Goal: Task Accomplishment & Management: Use online tool/utility

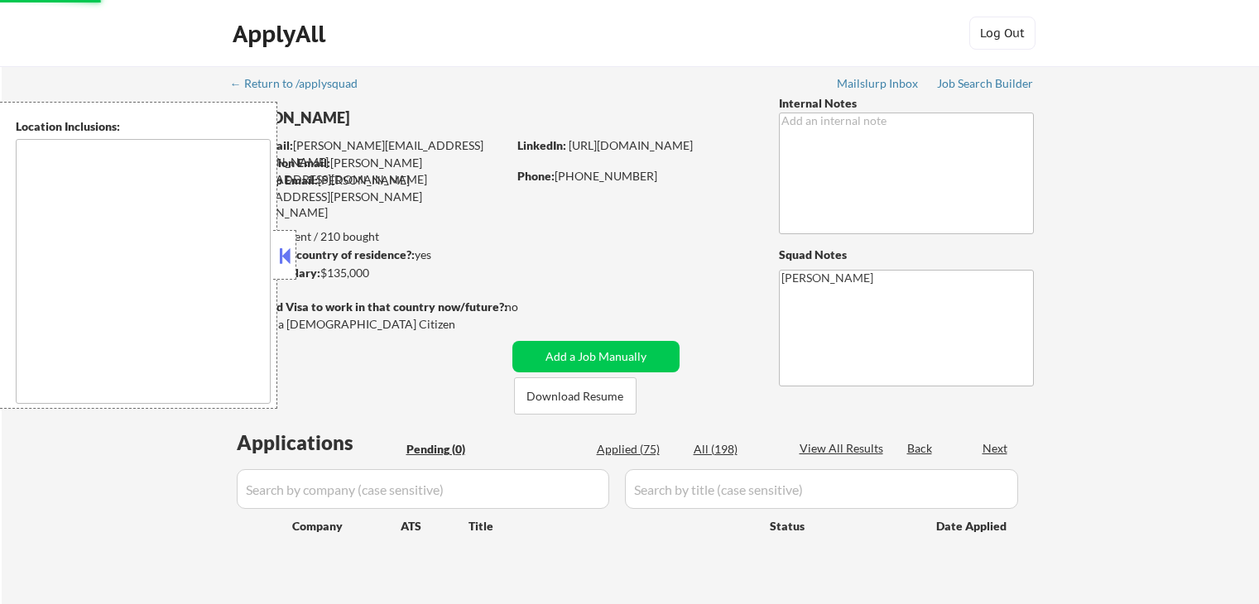
scroll to position [83, 0]
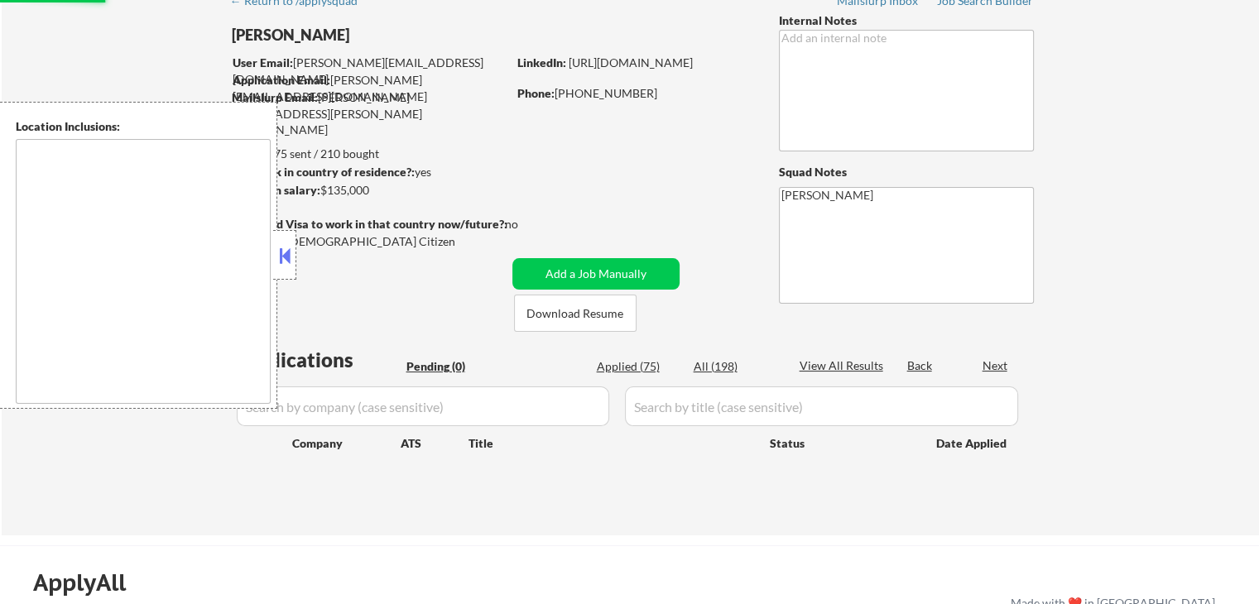
click at [288, 265] on button at bounding box center [285, 255] width 18 height 25
drag, startPoint x: 601, startPoint y: 94, endPoint x: 504, endPoint y: 72, distance: 99.2
click at [504, 72] on div "Michelle Walsh User Email: michelle@michellewalsh.us Application Email: michell…" at bounding box center [501, 171] width 541 height 319
click at [432, 136] on div "← Return to /applysquad Mailslurp Inbox Job Search Builder Michelle Walsh User …" at bounding box center [631, 252] width 826 height 539
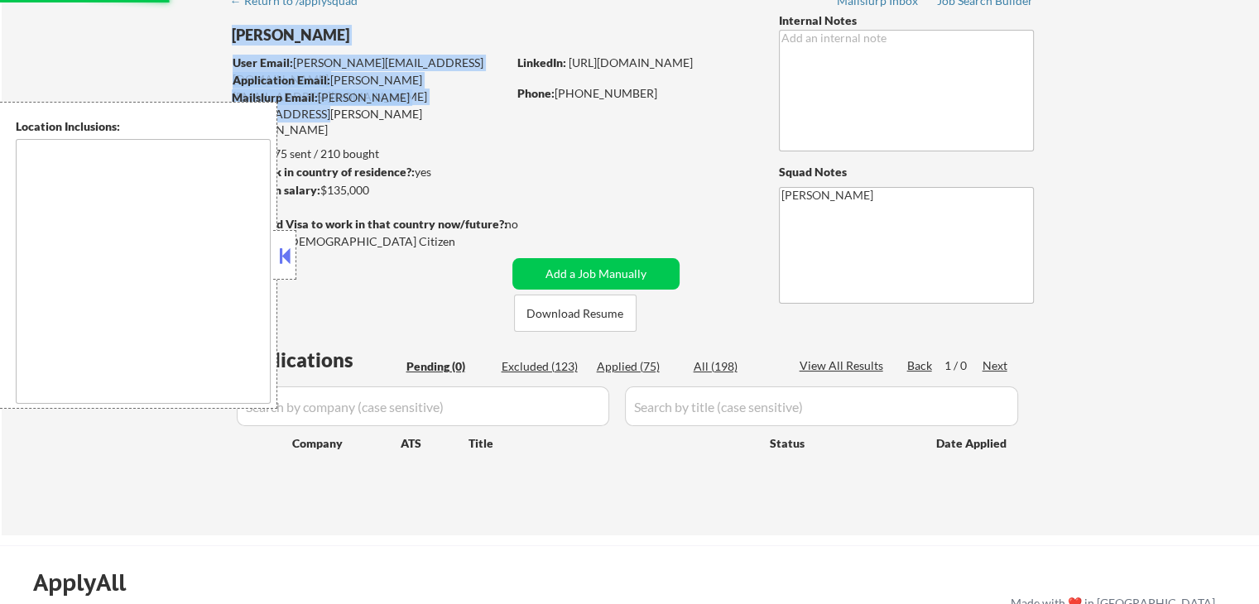
drag, startPoint x: 476, startPoint y: 103, endPoint x: 175, endPoint y: 35, distance: 308.1
click at [175, 35] on div "← Return to /applysquad Mailslurp Inbox Job Search Builder Michelle Walsh User …" at bounding box center [630, 259] width 1257 height 552
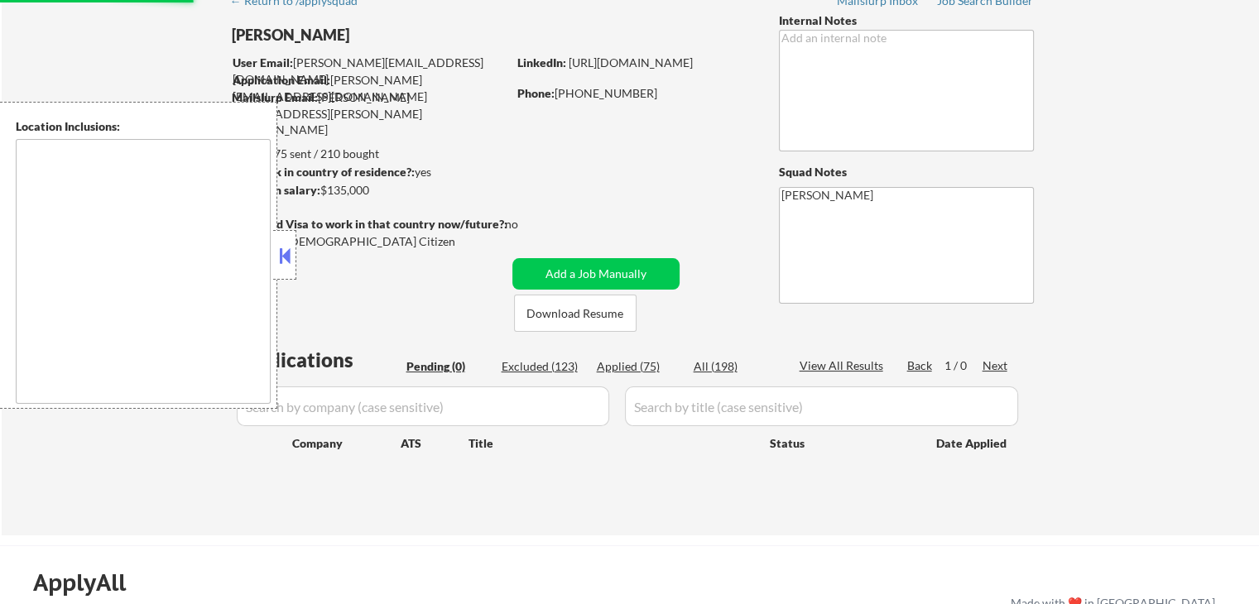
click at [171, 35] on div "← Return to /applysquad Mailslurp Inbox Job Search Builder Michelle Walsh User …" at bounding box center [630, 259] width 1257 height 552
click at [284, 269] on div at bounding box center [284, 255] width 23 height 50
click at [288, 268] on div at bounding box center [284, 255] width 23 height 50
click at [281, 262] on button at bounding box center [285, 255] width 18 height 25
click at [292, 262] on button at bounding box center [285, 255] width 18 height 25
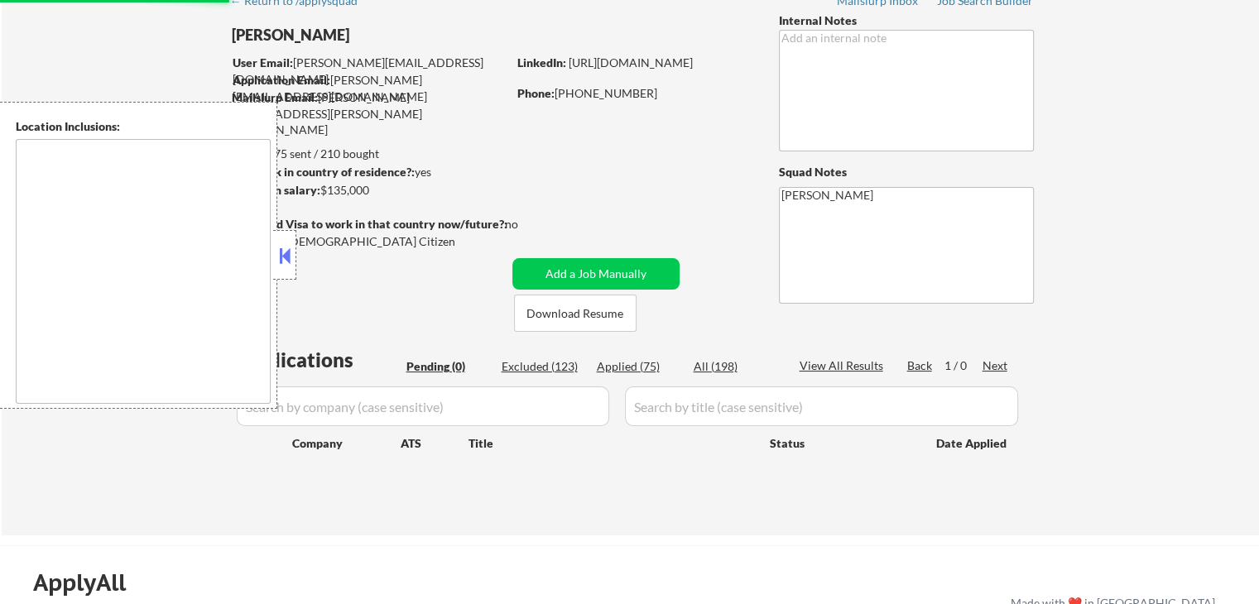
click at [292, 262] on button at bounding box center [285, 255] width 18 height 25
drag, startPoint x: 338, startPoint y: 239, endPoint x: 305, endPoint y: 234, distance: 33.5
click at [305, 234] on div "Yes, I am a [DEMOGRAPHIC_DATA] Citizen" at bounding box center [372, 241] width 280 height 17
click at [319, 307] on div "← Return to /applysquad Mailslurp Inbox Job Search Builder Michelle Walsh User …" at bounding box center [631, 252] width 826 height 539
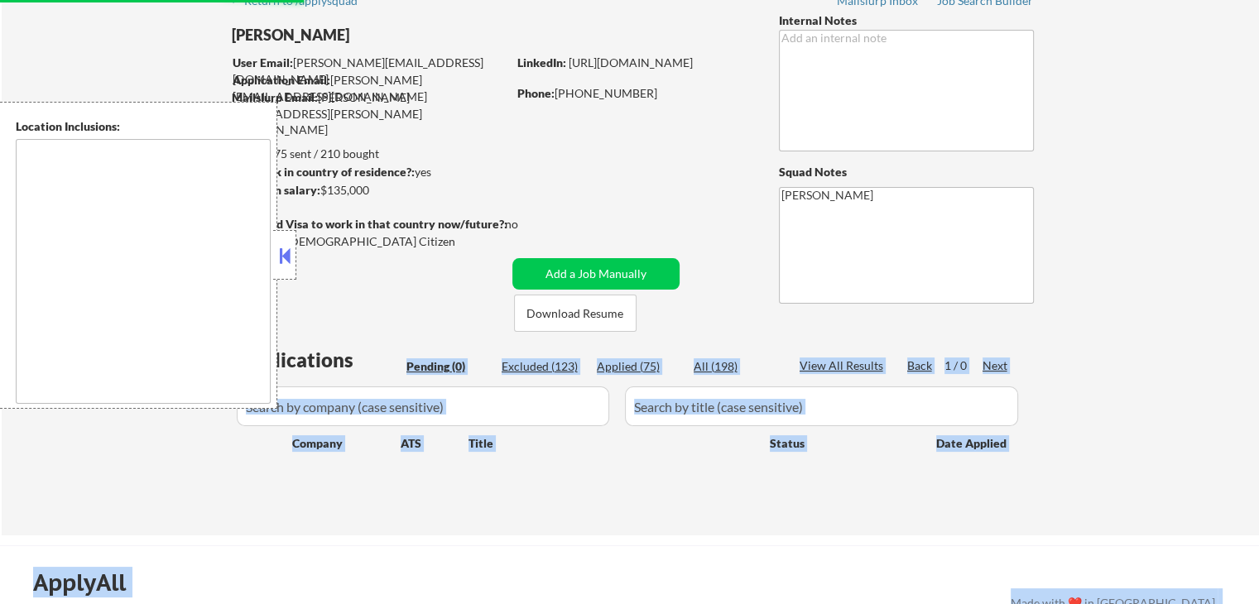
drag, startPoint x: 347, startPoint y: 362, endPoint x: 282, endPoint y: 359, distance: 64.6
click at [282, 359] on body "← Return to /applysquad Mailslurp Inbox Job Search Builder Michelle Walsh User …" at bounding box center [629, 219] width 1259 height 604
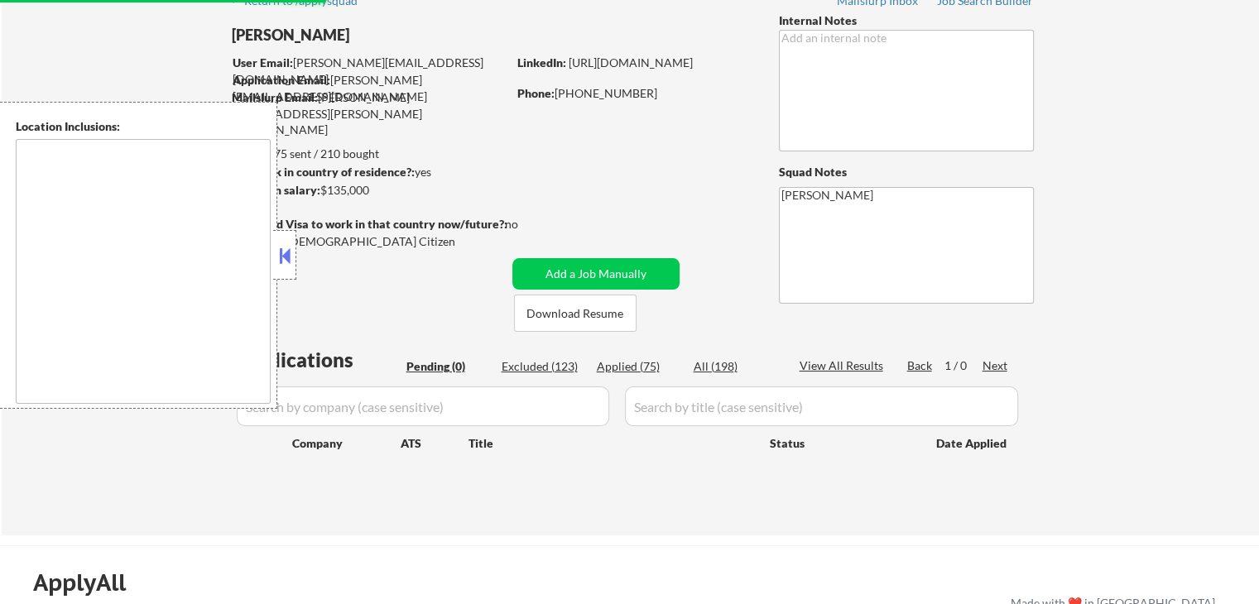
click at [439, 302] on div "← Return to /applysquad Mailslurp Inbox Job Search Builder Michelle Walsh User …" at bounding box center [631, 252] width 826 height 539
click at [291, 259] on button at bounding box center [285, 255] width 18 height 25
drag, startPoint x: 321, startPoint y: 191, endPoint x: 291, endPoint y: 191, distance: 29.8
click at [291, 191] on body "← Return to /applysquad Mailslurp Inbox Job Search Builder Michelle Walsh User …" at bounding box center [629, 219] width 1259 height 604
click at [540, 191] on div "← Return to /applysquad Mailslurp Inbox Job Search Builder Michelle Walsh User …" at bounding box center [631, 252] width 826 height 539
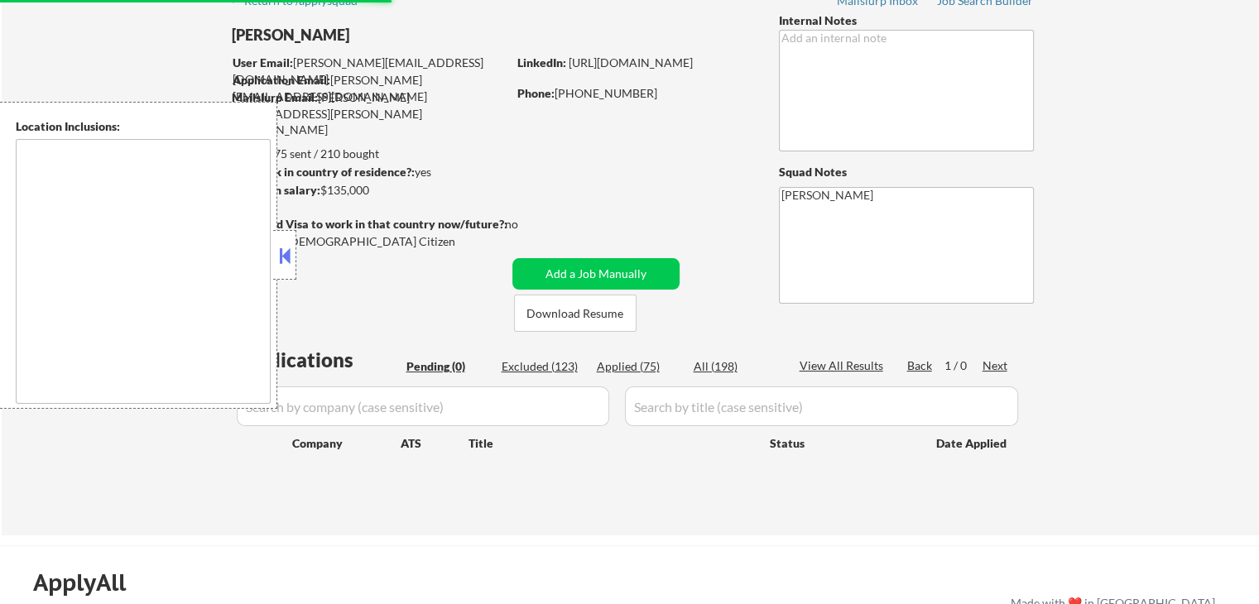
scroll to position [0, 0]
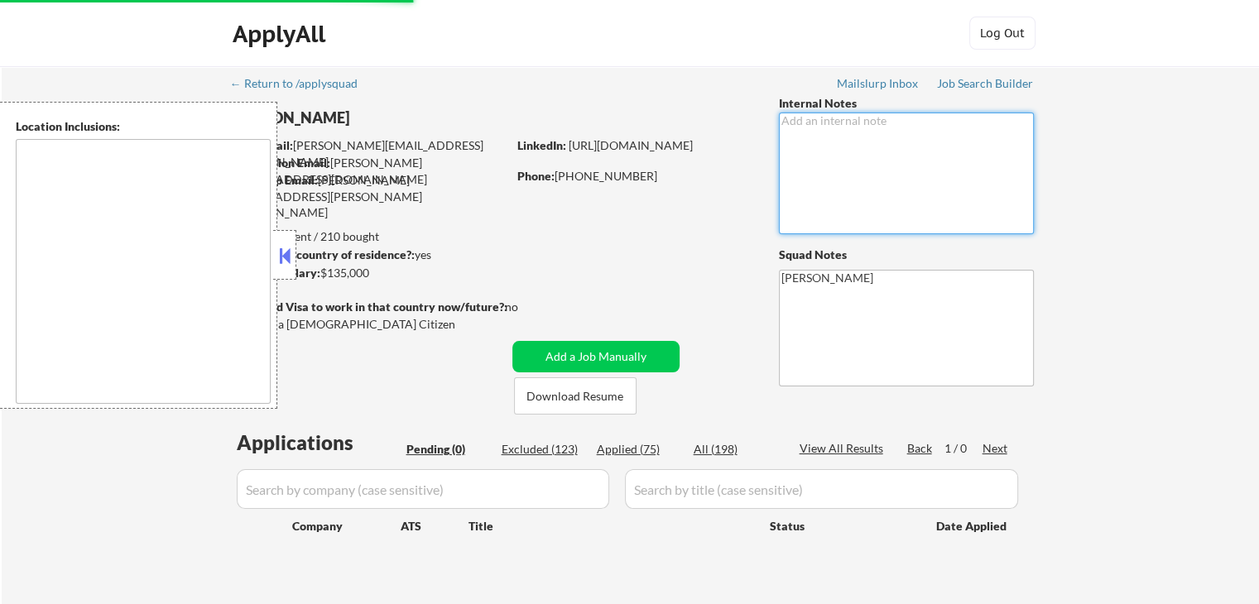
drag, startPoint x: 811, startPoint y: 127, endPoint x: 737, endPoint y: 132, distance: 73.9
click at [737, 132] on div "← Return to /applysquad Mailslurp Inbox Job Search Builder Michelle Walsh User …" at bounding box center [631, 335] width 826 height 539
click at [592, 127] on div "← Return to /applysquad Mailslurp Inbox Job Search Builder Michelle Walsh User …" at bounding box center [631, 335] width 826 height 539
drag, startPoint x: 576, startPoint y: 177, endPoint x: 490, endPoint y: 147, distance: 91.1
click at [490, 147] on div "Michelle Walsh User Email: michelle@michellewalsh.us Application Email: michell…" at bounding box center [501, 254] width 541 height 319
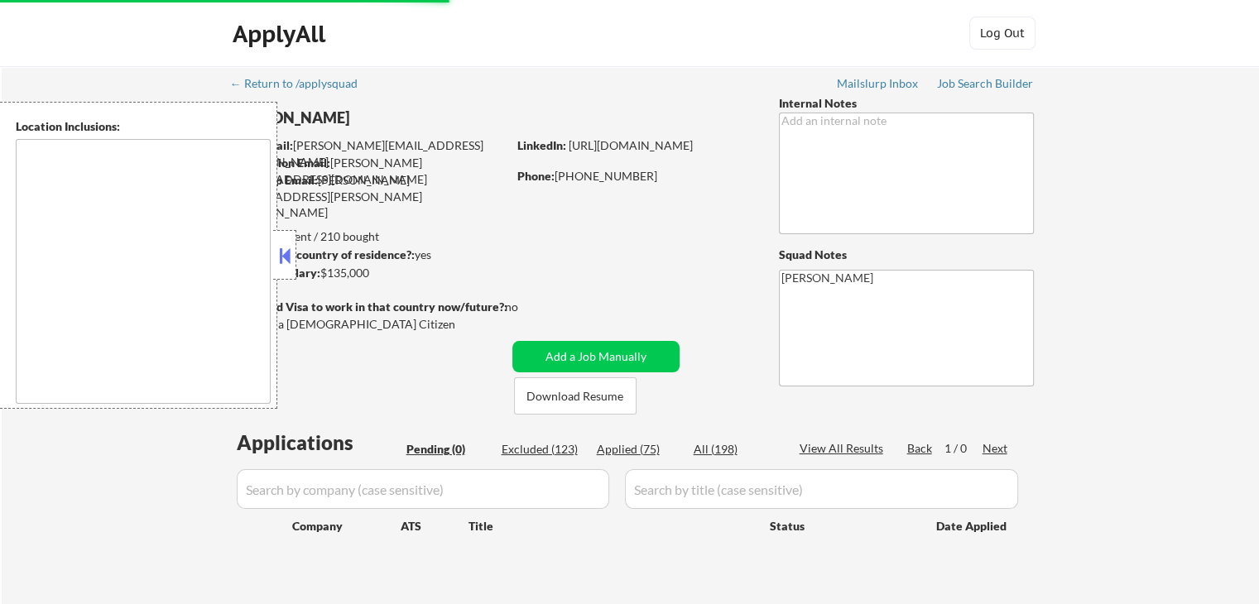
click at [450, 206] on div "← Return to /applysquad Mailslurp Inbox Job Search Builder Michelle Walsh User …" at bounding box center [631, 335] width 826 height 539
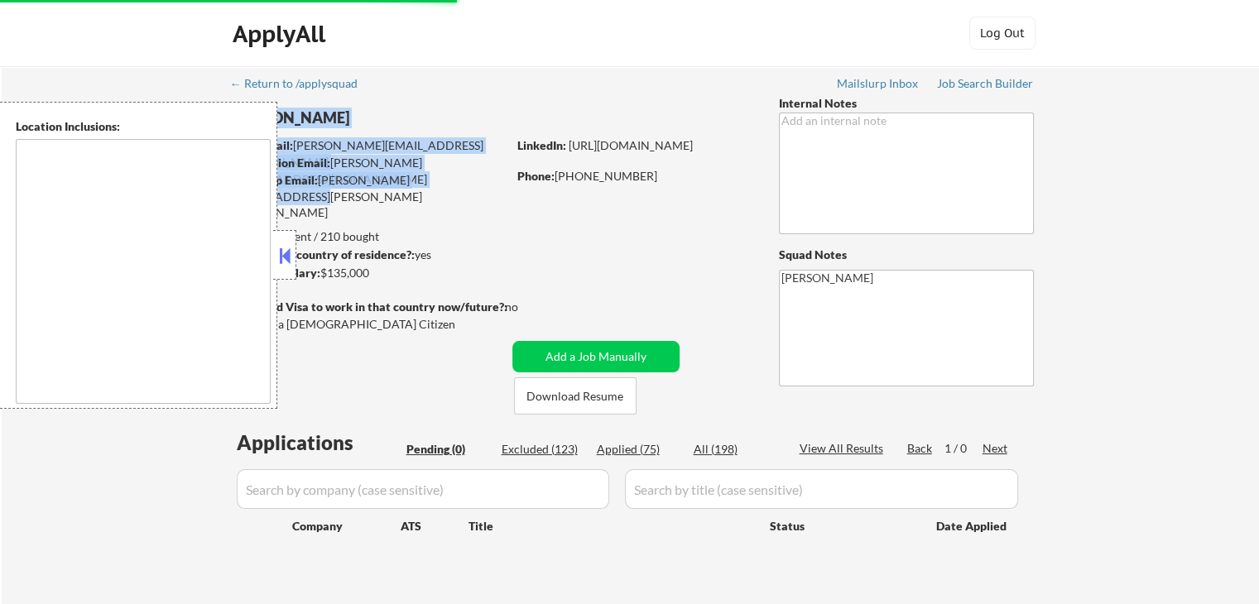
drag, startPoint x: 419, startPoint y: 180, endPoint x: 300, endPoint y: 103, distance: 141.2
click at [300, 103] on div "← Return to /applysquad Mailslurp Inbox Job Search Builder Michelle Walsh User …" at bounding box center [631, 335] width 826 height 539
click at [285, 265] on button at bounding box center [285, 255] width 18 height 25
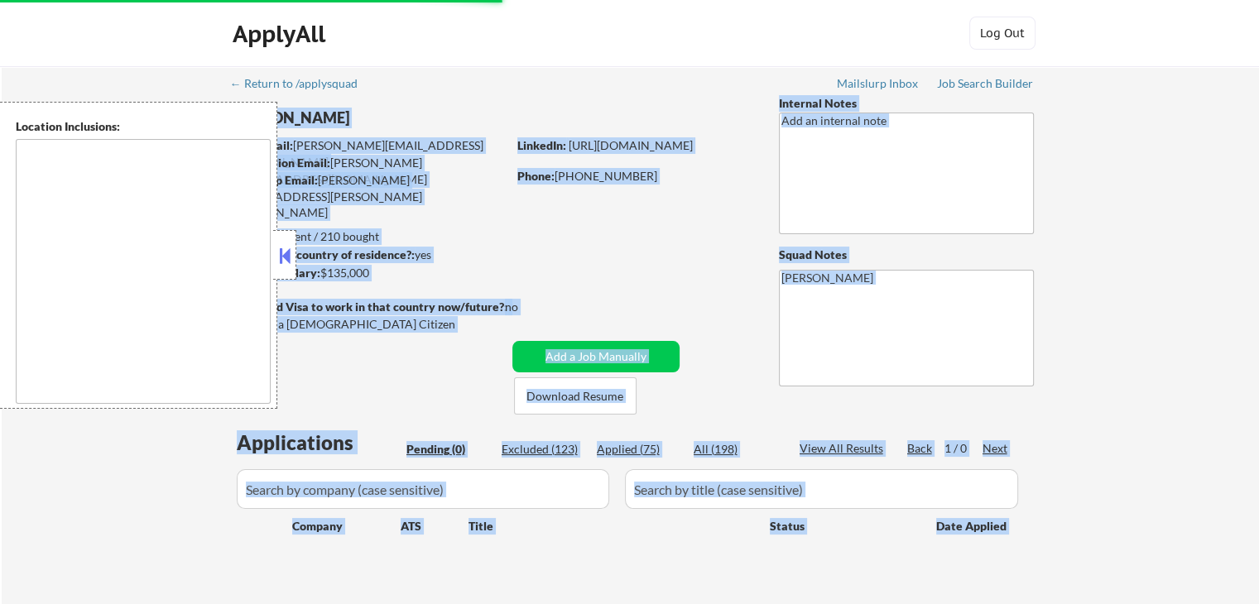
drag, startPoint x: 1106, startPoint y: 77, endPoint x: 629, endPoint y: 104, distance: 478.3
click at [679, 81] on div "← Return to /applysquad Mailslurp Inbox Job Search Builder Michelle Walsh User …" at bounding box center [630, 342] width 1257 height 552
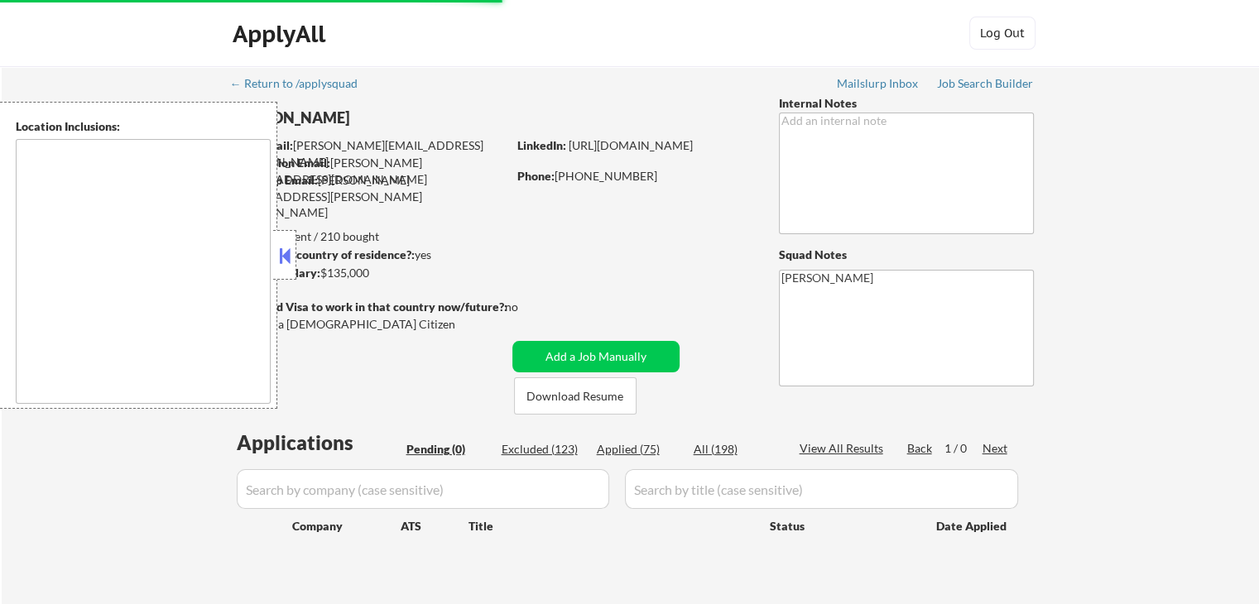
click at [626, 104] on div "← Return to /applysquad Mailslurp Inbox Job Search Builder Michelle Walsh User …" at bounding box center [631, 335] width 826 height 539
drag, startPoint x: 457, startPoint y: 177, endPoint x: 325, endPoint y: 167, distance: 131.9
click at [325, 167] on div "User Email: [PERSON_NAME][EMAIL_ADDRESS][DOMAIN_NAME] Application Email: [PERSO…" at bounding box center [369, 163] width 275 height 52
click at [375, 211] on div "← Return to /applysquad Mailslurp Inbox Job Search Builder Michelle Walsh User …" at bounding box center [631, 335] width 826 height 539
drag, startPoint x: 430, startPoint y: 247, endPoint x: 311, endPoint y: 252, distance: 119.3
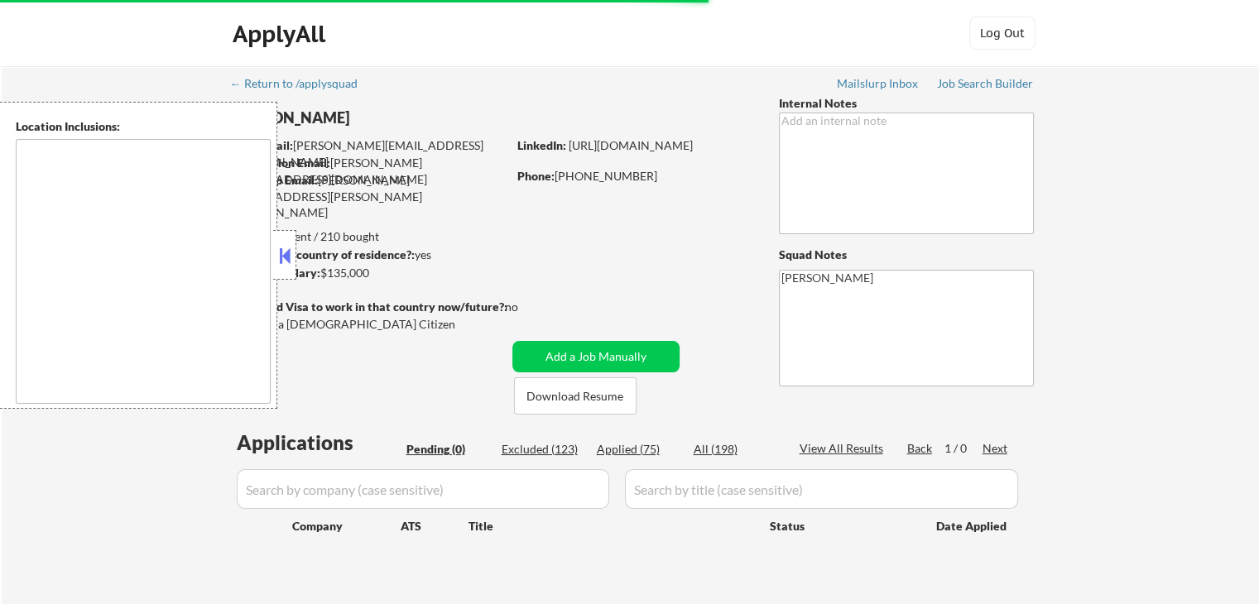
click at [311, 252] on div "Can work in country of residence?: yes" at bounding box center [366, 255] width 271 height 17
click at [505, 239] on div "Applies: 75 sent / 210 bought" at bounding box center [369, 236] width 276 height 17
drag, startPoint x: 521, startPoint y: 180, endPoint x: 715, endPoint y: 179, distance: 193.6
click at [715, 179] on div "Phone: (216) 816-7220" at bounding box center [634, 176] width 234 height 17
click at [679, 199] on div at bounding box center [634, 193] width 234 height 17
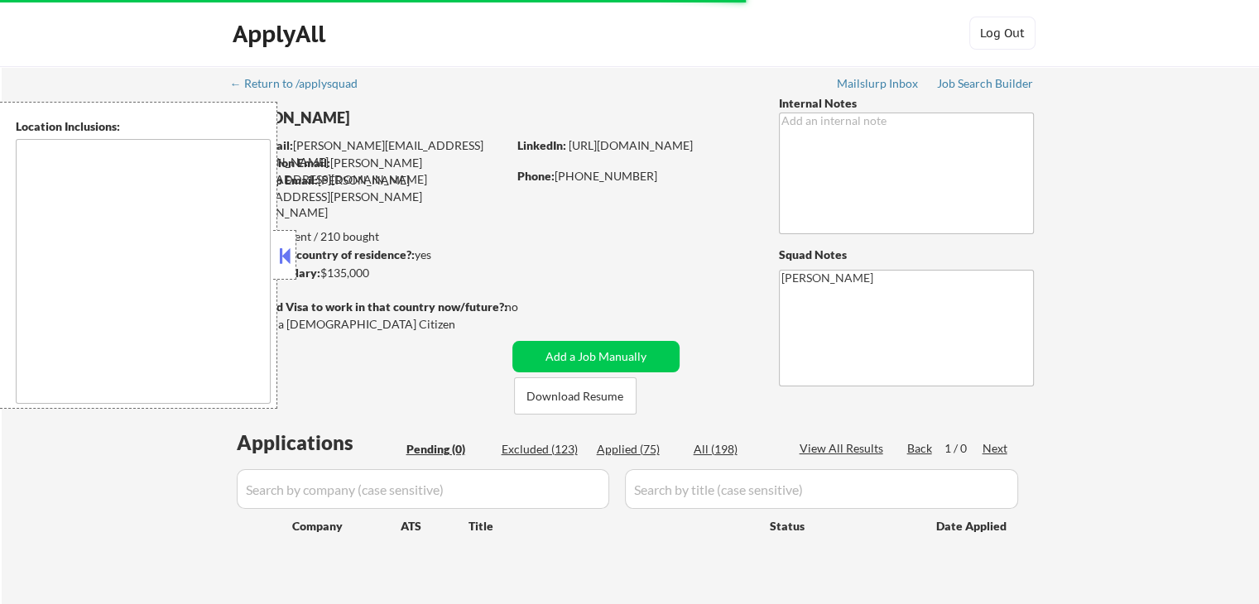
click at [561, 173] on div "Phone: (216) 816-7220" at bounding box center [634, 176] width 234 height 17
click at [554, 189] on div at bounding box center [634, 193] width 234 height 17
drag, startPoint x: 650, startPoint y: 183, endPoint x: 503, endPoint y: 178, distance: 146.6
click at [503, 178] on div "Michelle Walsh User Email: michelle@michellewalsh.us Application Email: michell…" at bounding box center [501, 254] width 541 height 319
drag, startPoint x: 377, startPoint y: 223, endPoint x: 369, endPoint y: 178, distance: 45.4
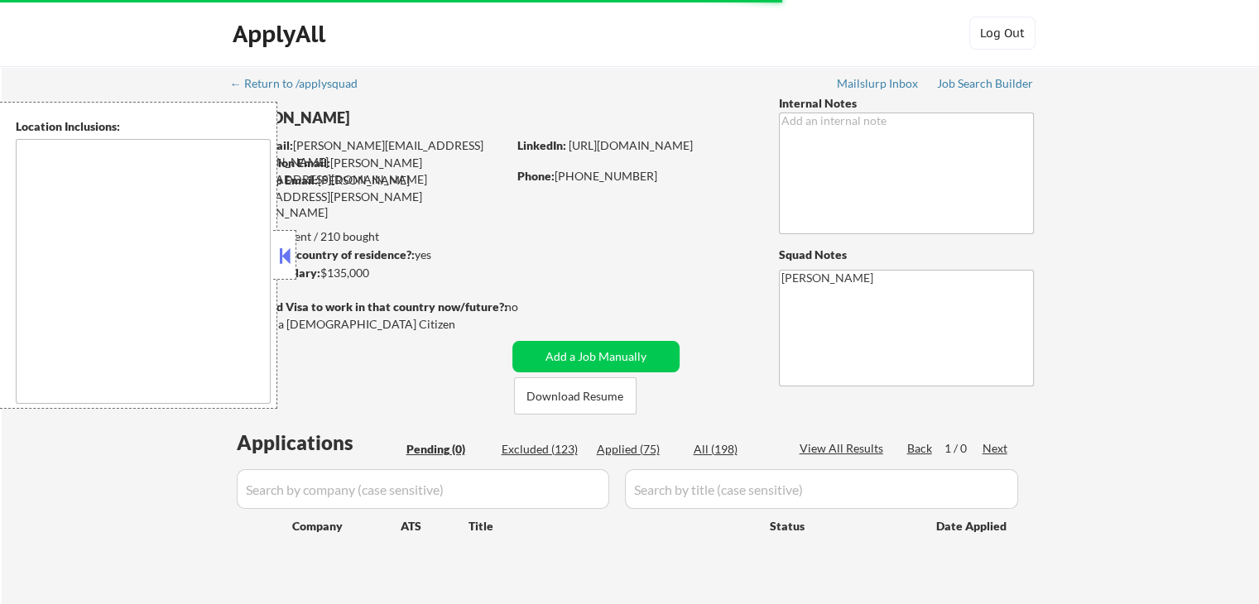
click at [369, 178] on div "Michelle Walsh User Email: michelle@michellewalsh.us Application Email: michell…" at bounding box center [501, 254] width 541 height 319
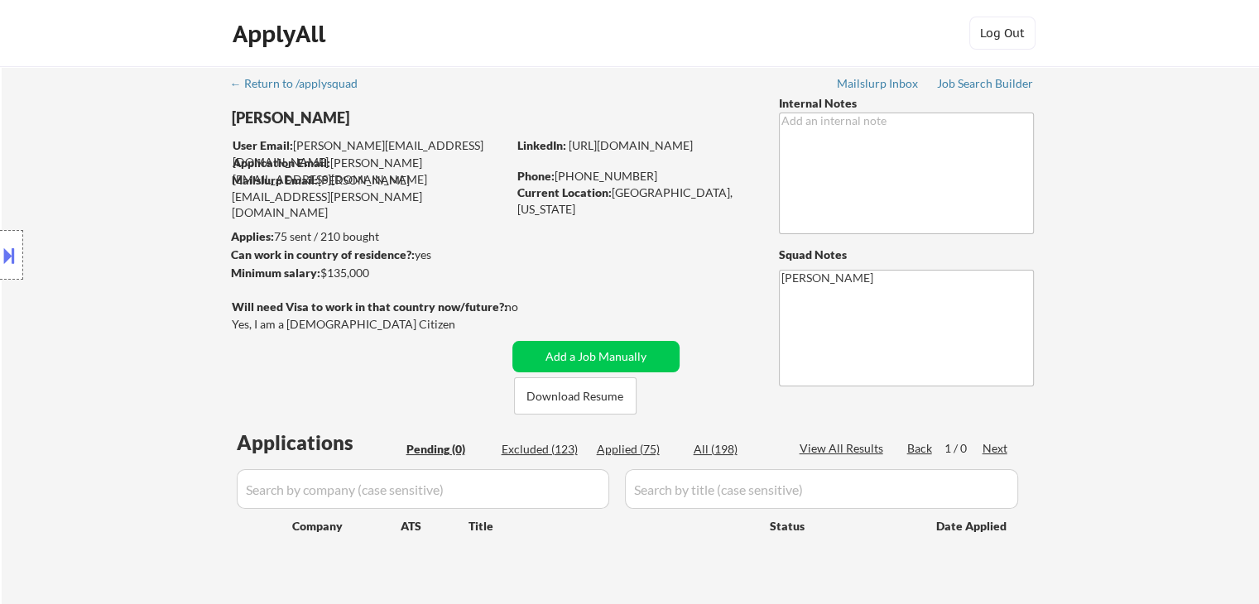
click at [482, 253] on div "Can work in country of residence?: yes" at bounding box center [366, 255] width 271 height 17
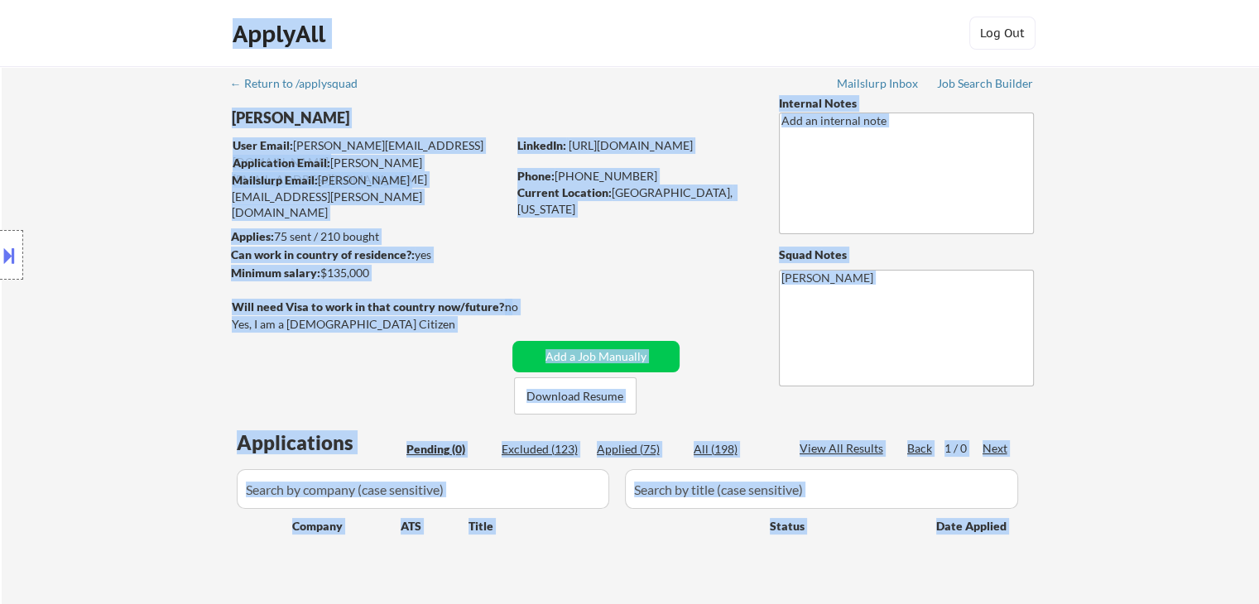
drag, startPoint x: 553, startPoint y: 306, endPoint x: 218, endPoint y: 259, distance: 337.6
click at [218, 259] on body "← Return to /applysquad Mailslurp Inbox Job Search Builder [PERSON_NAME] User E…" at bounding box center [629, 302] width 1259 height 604
click at [120, 259] on div "Location Inclusions:" at bounding box center [148, 255] width 296 height 307
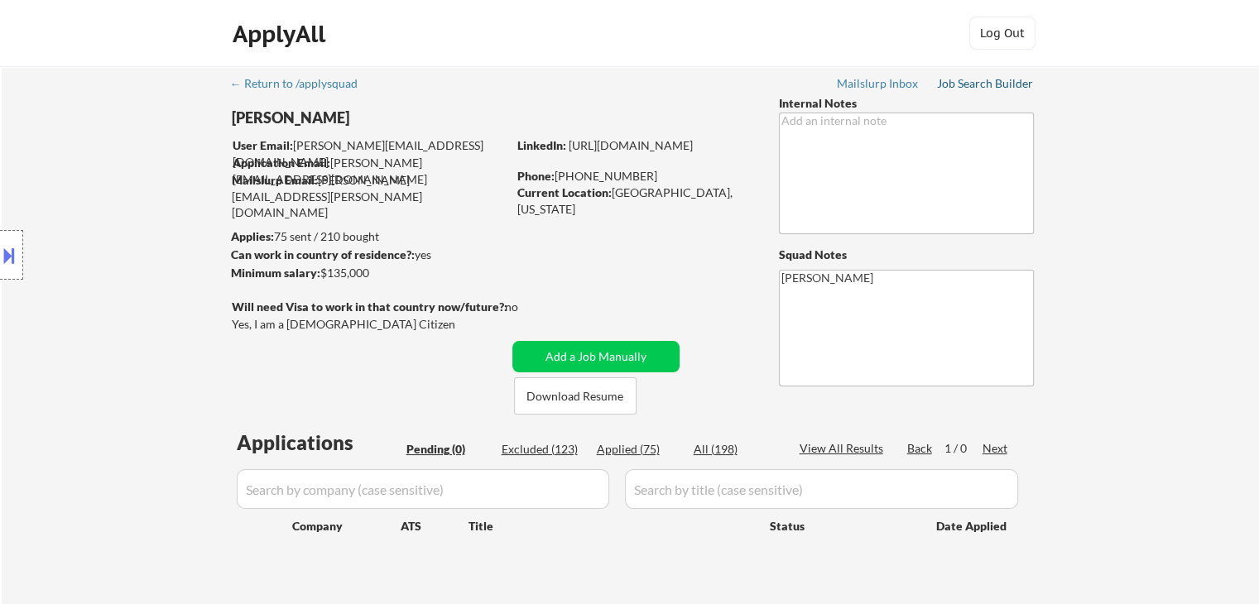
click at [1001, 87] on div "Job Search Builder" at bounding box center [985, 84] width 97 height 12
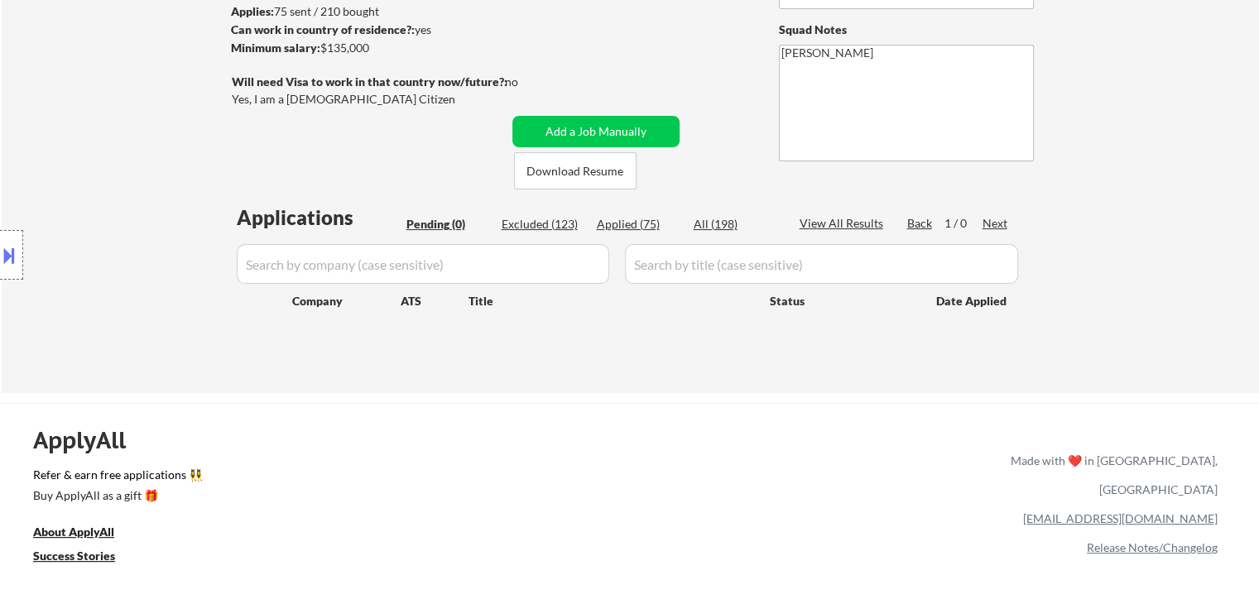
scroll to position [248, 0]
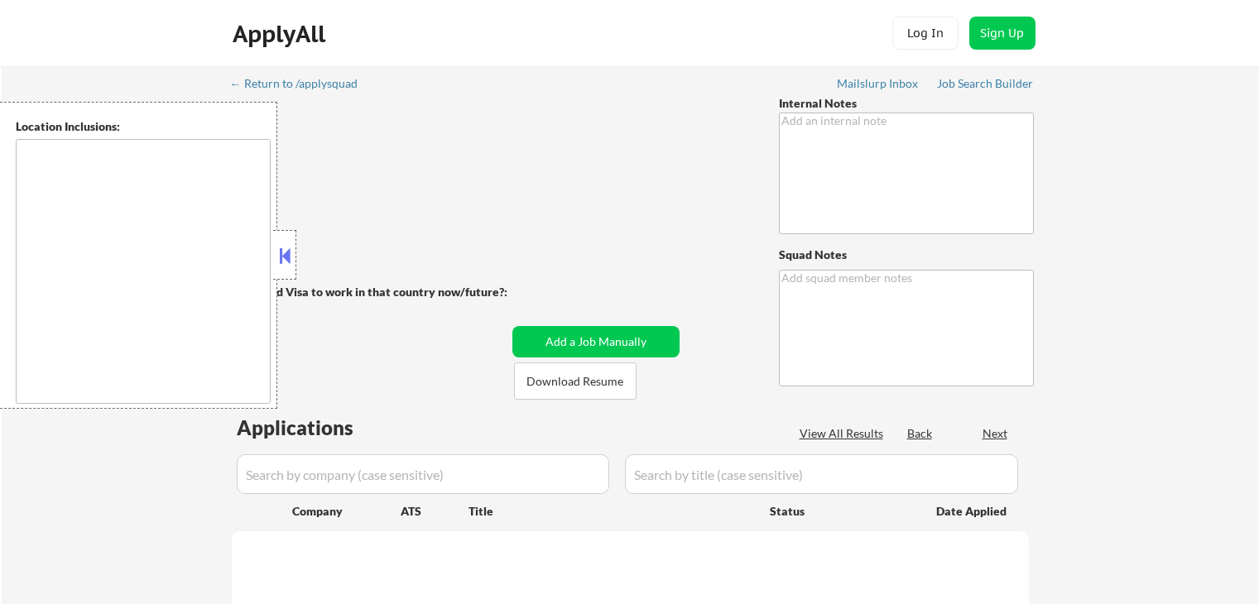
scroll to position [314, 0]
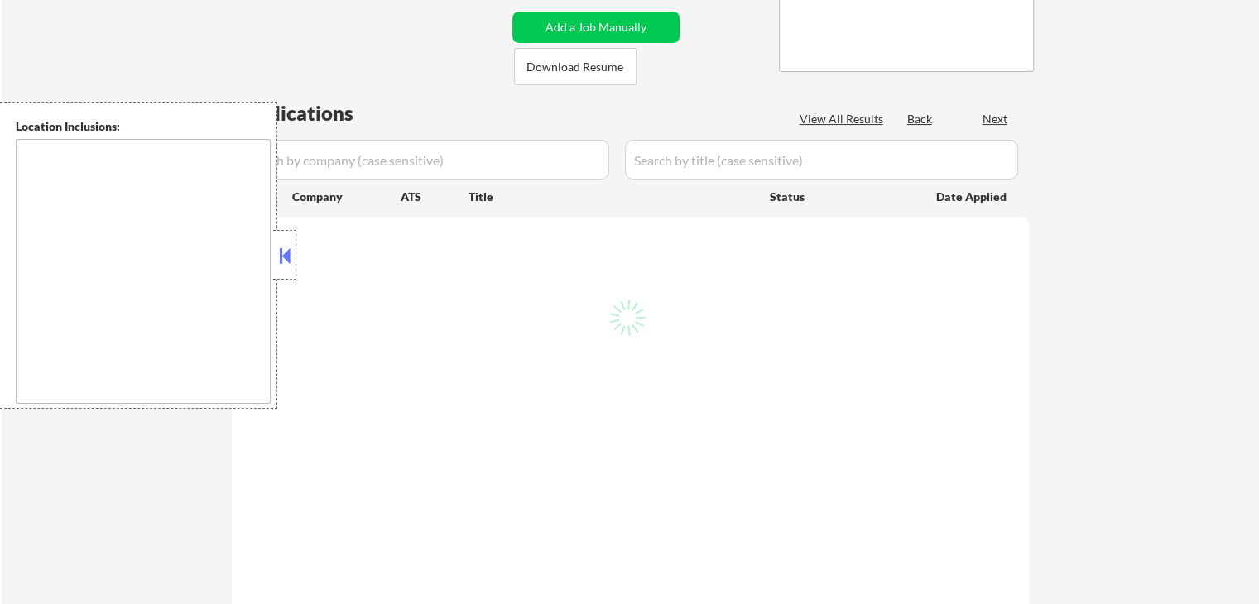
type textarea "[PERSON_NAME]"
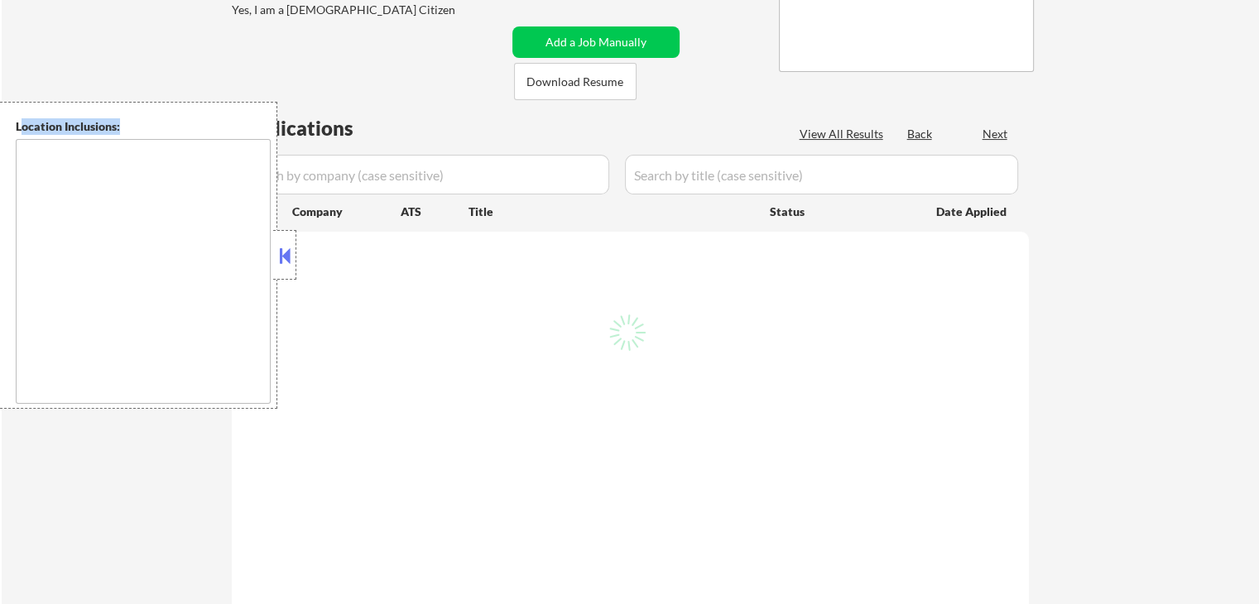
drag, startPoint x: 19, startPoint y: 123, endPoint x: 167, endPoint y: 107, distance: 149.0
click at [167, 107] on div "Location Inclusions:" at bounding box center [138, 255] width 277 height 307
click at [373, 35] on div "← Return to /applysquad Mailslurp Inbox Job Search Builder [PERSON_NAME] User E…" at bounding box center [631, 470] width 826 height 1437
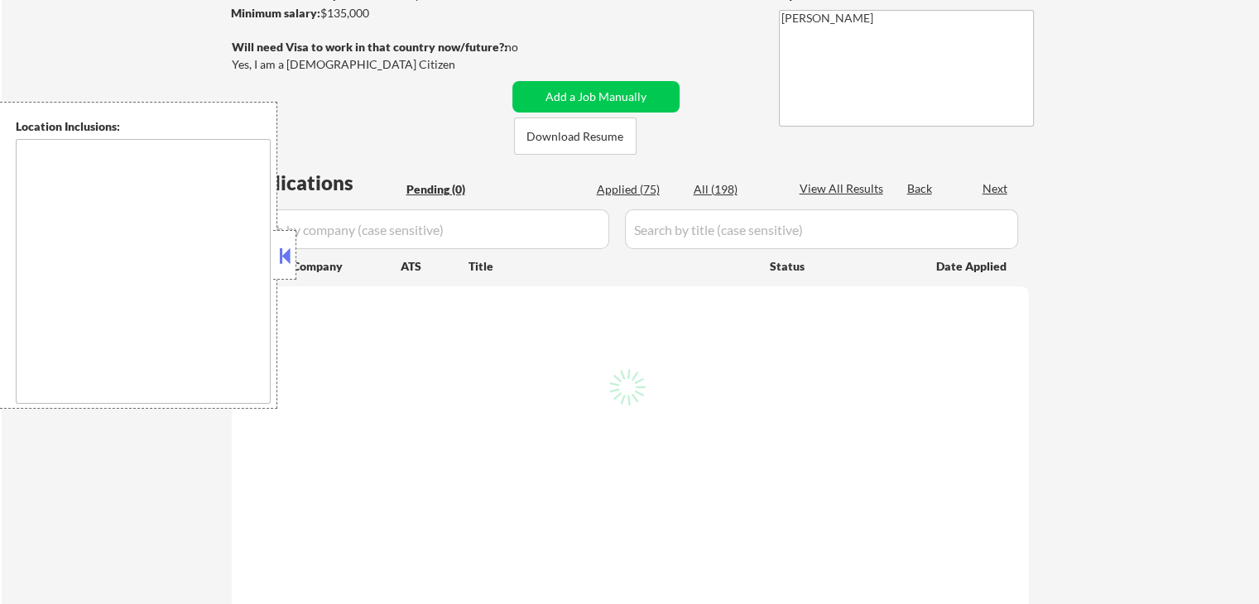
scroll to position [232, 0]
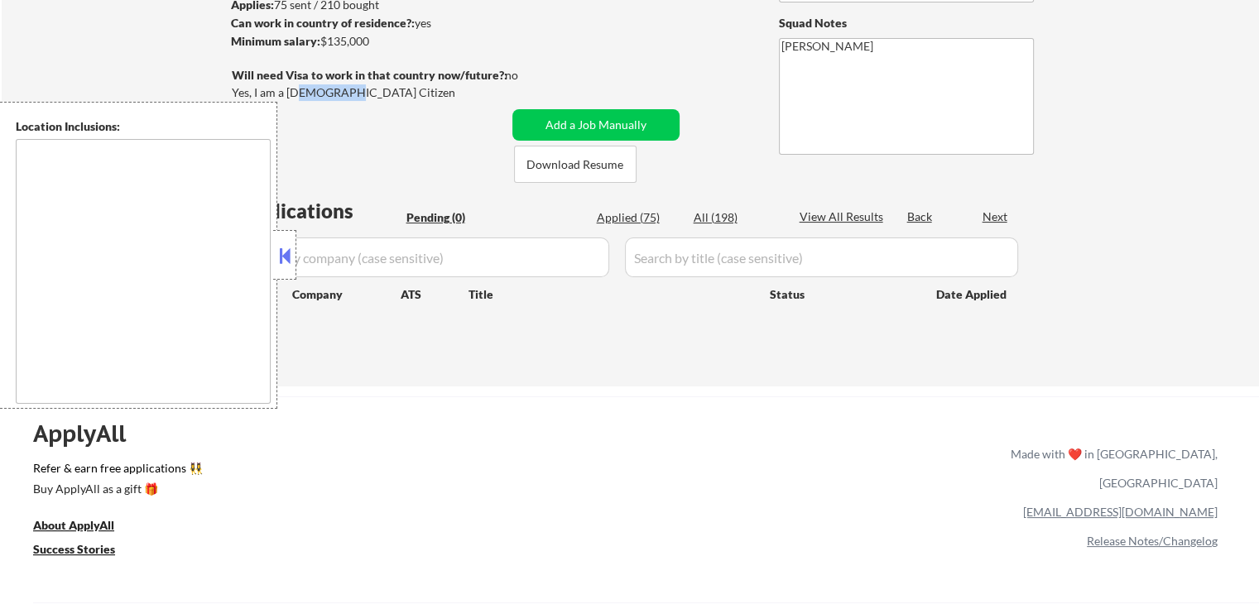
type textarea "[GEOGRAPHIC_DATA], [GEOGRAPHIC_DATA] [GEOGRAPHIC_DATA], [GEOGRAPHIC_DATA] [GEOG…"
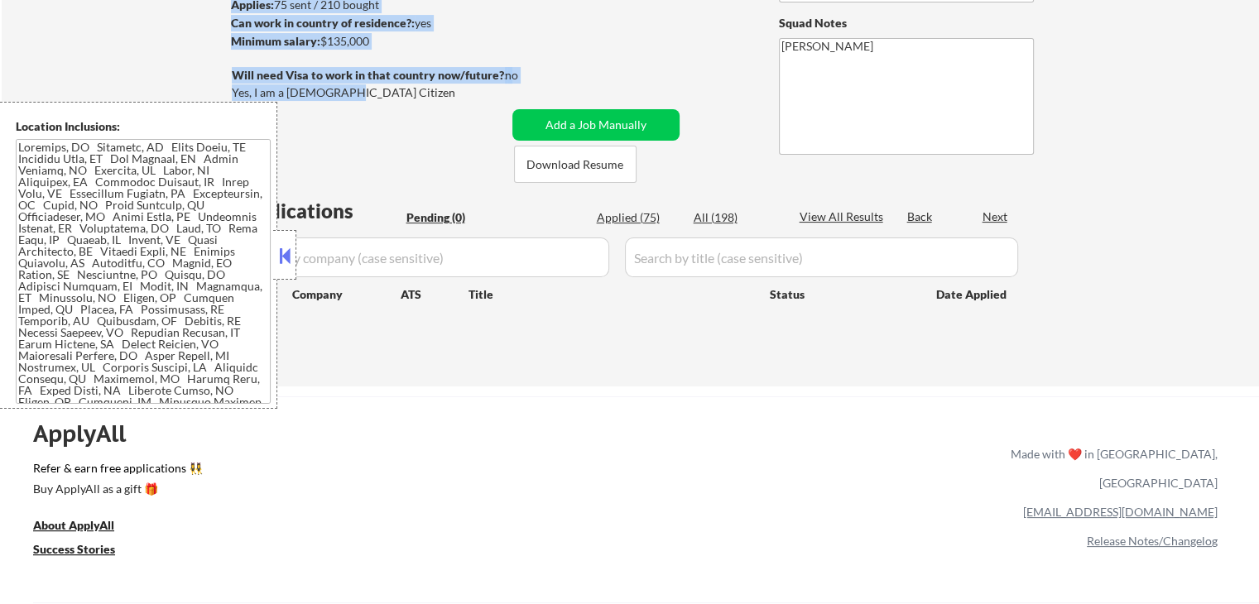
drag, startPoint x: 346, startPoint y: 100, endPoint x: 216, endPoint y: 67, distance: 134.1
click at [229, 70] on div "← Return to /applysquad Mailslurp Inbox Job Search Builder [PERSON_NAME] User E…" at bounding box center [631, 103] width 826 height 539
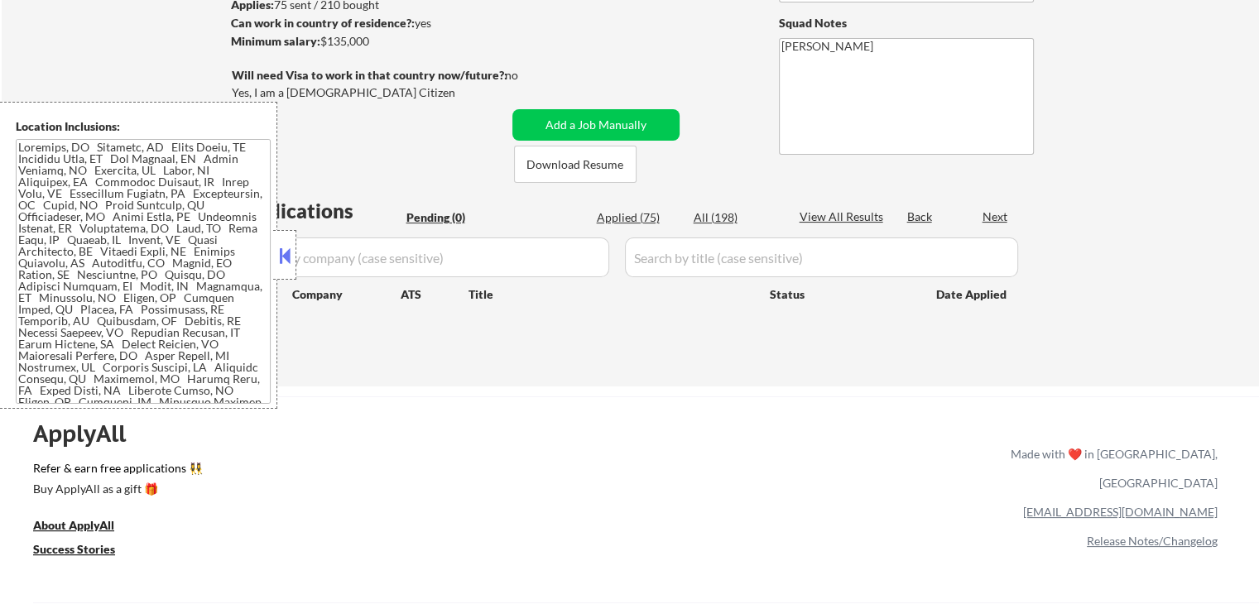
click at [171, 66] on div "← Return to /applysquad Mailslurp Inbox Job Search Builder [PERSON_NAME] User E…" at bounding box center [630, 110] width 1257 height 552
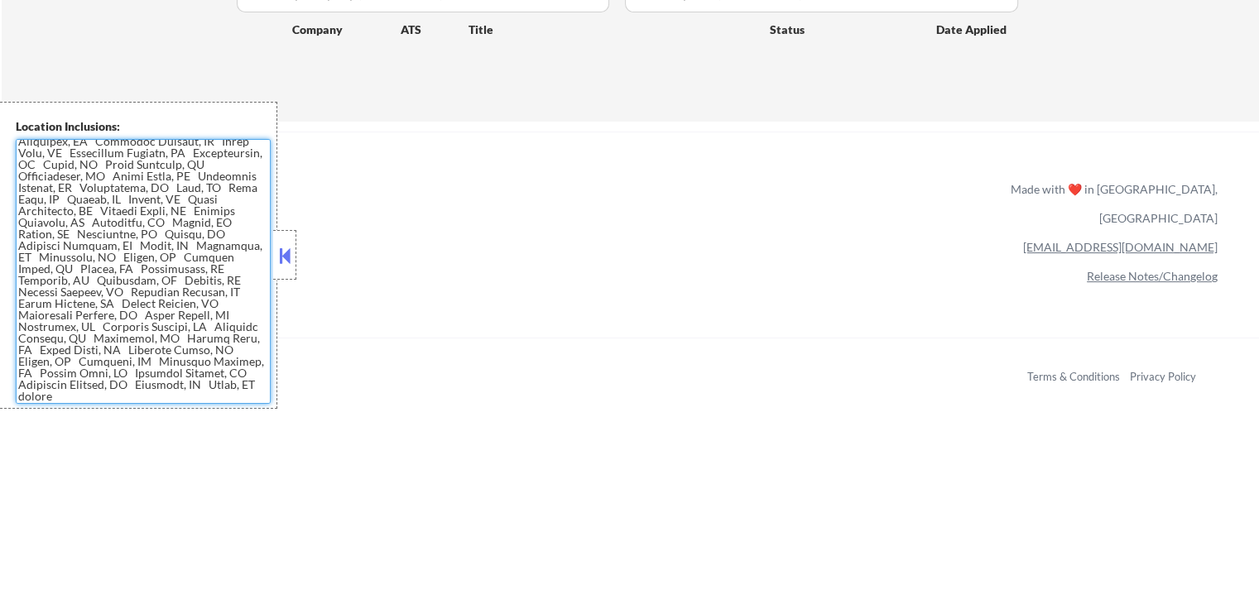
scroll to position [0, 0]
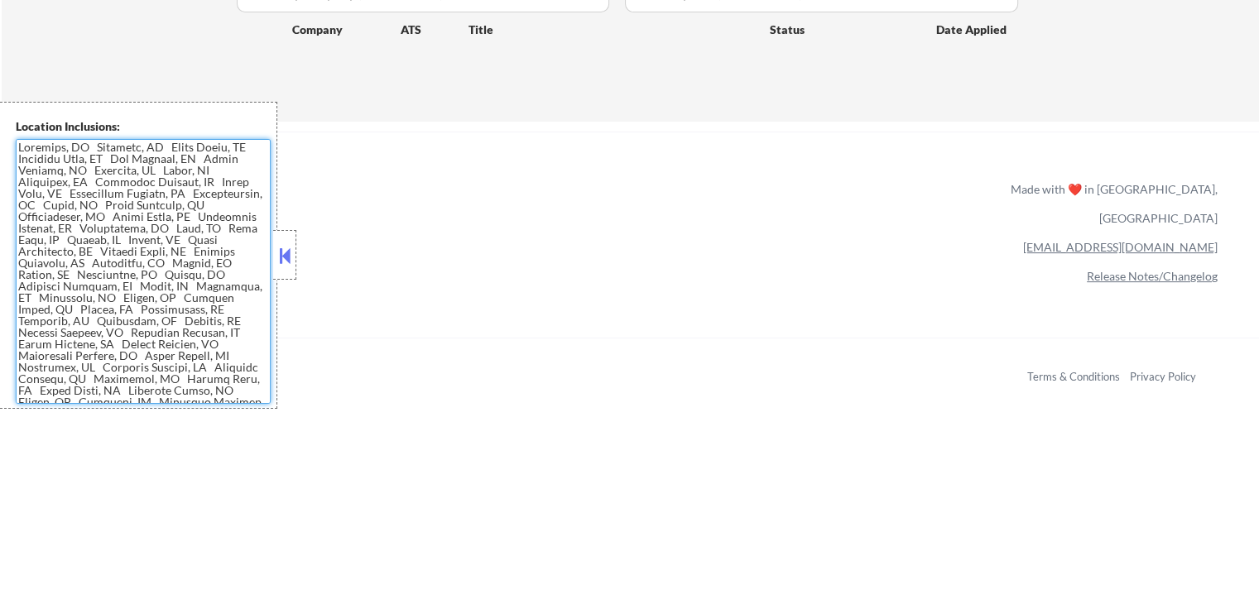
drag, startPoint x: 207, startPoint y: 397, endPoint x: 0, endPoint y: 138, distance: 331.5
click at [0, 138] on div "Location Inclusions:" at bounding box center [138, 255] width 277 height 307
click at [291, 269] on div at bounding box center [284, 255] width 23 height 50
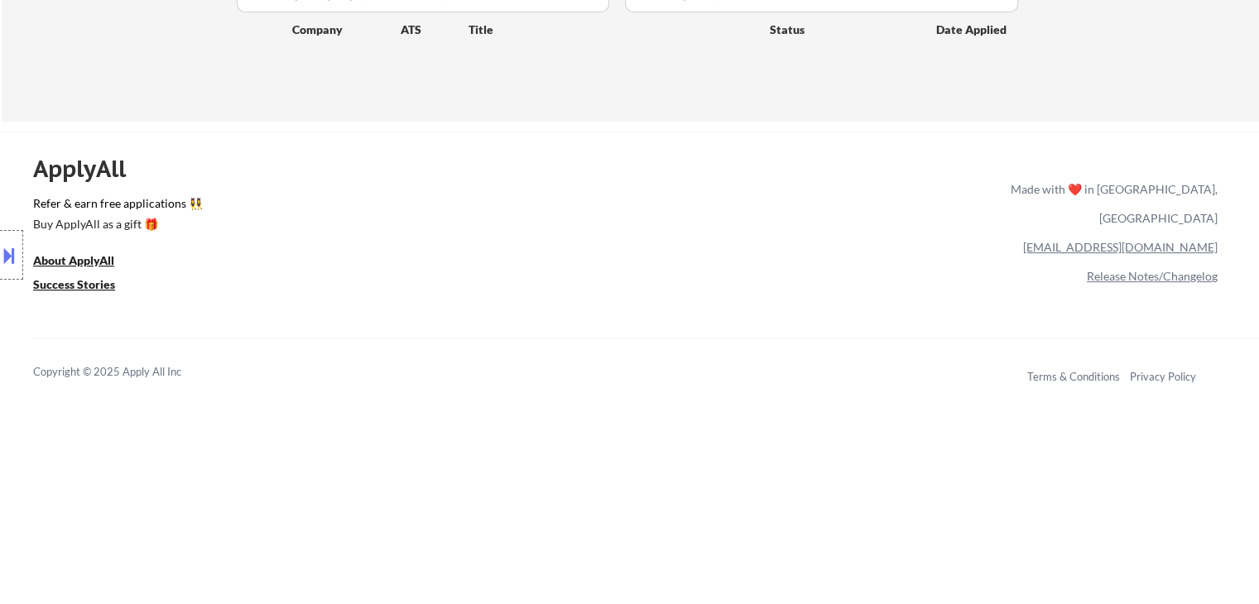
drag, startPoint x: 179, startPoint y: 373, endPoint x: 0, endPoint y: 362, distance: 179.1
click at [0, 362] on div "Location Inclusions:" at bounding box center [148, 255] width 296 height 307
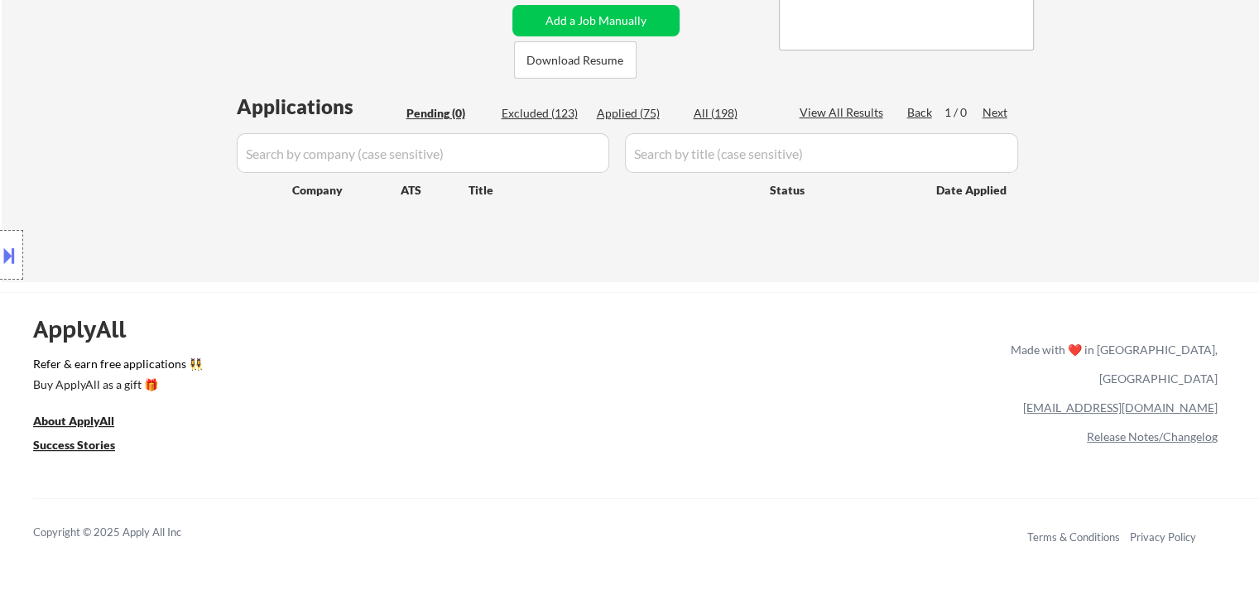
scroll to position [331, 0]
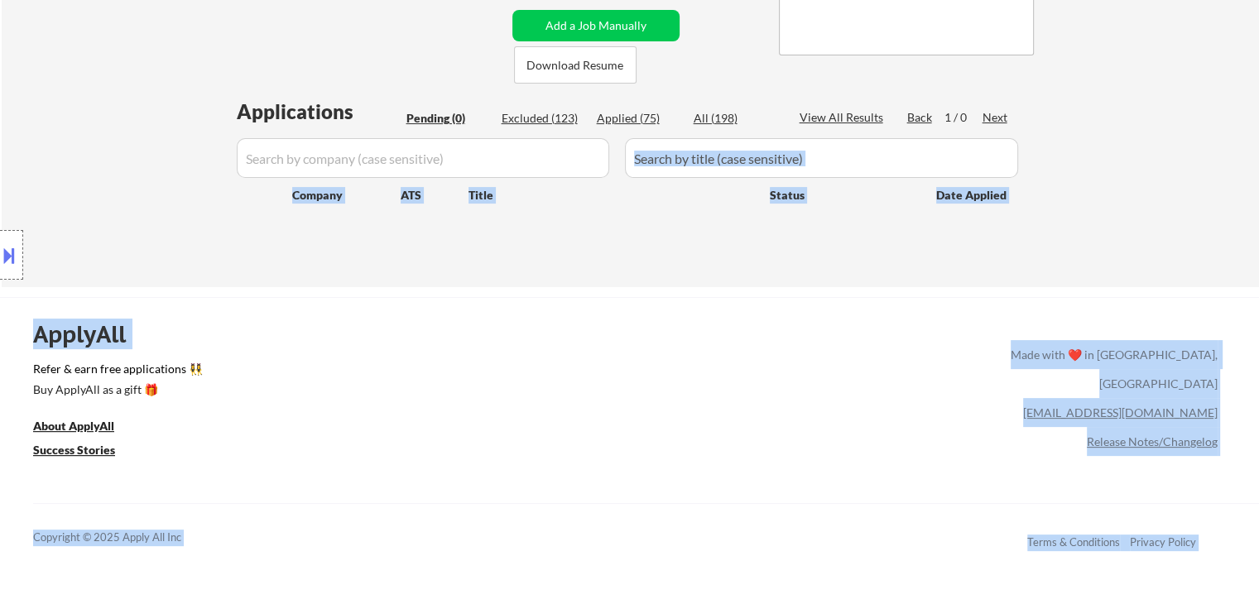
drag, startPoint x: 268, startPoint y: 159, endPoint x: 546, endPoint y: 132, distance: 279.3
click at [861, 244] on div "Applications Pending (0) Excluded (123) Applied (75) All (198) View All Results…" at bounding box center [630, 177] width 797 height 158
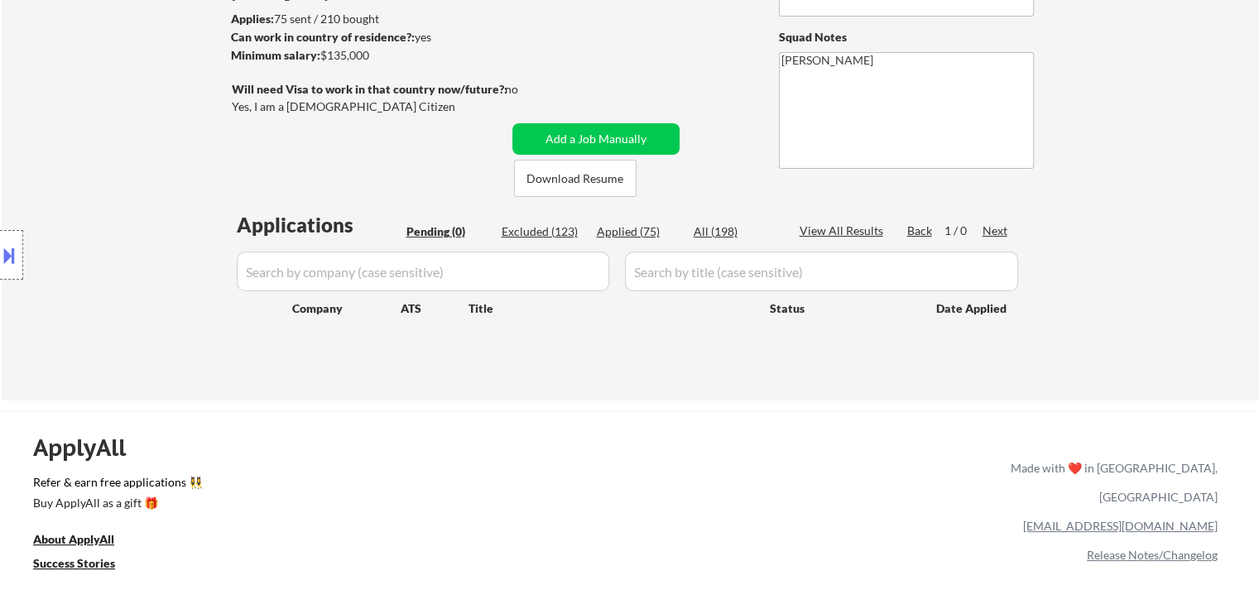
scroll to position [83, 0]
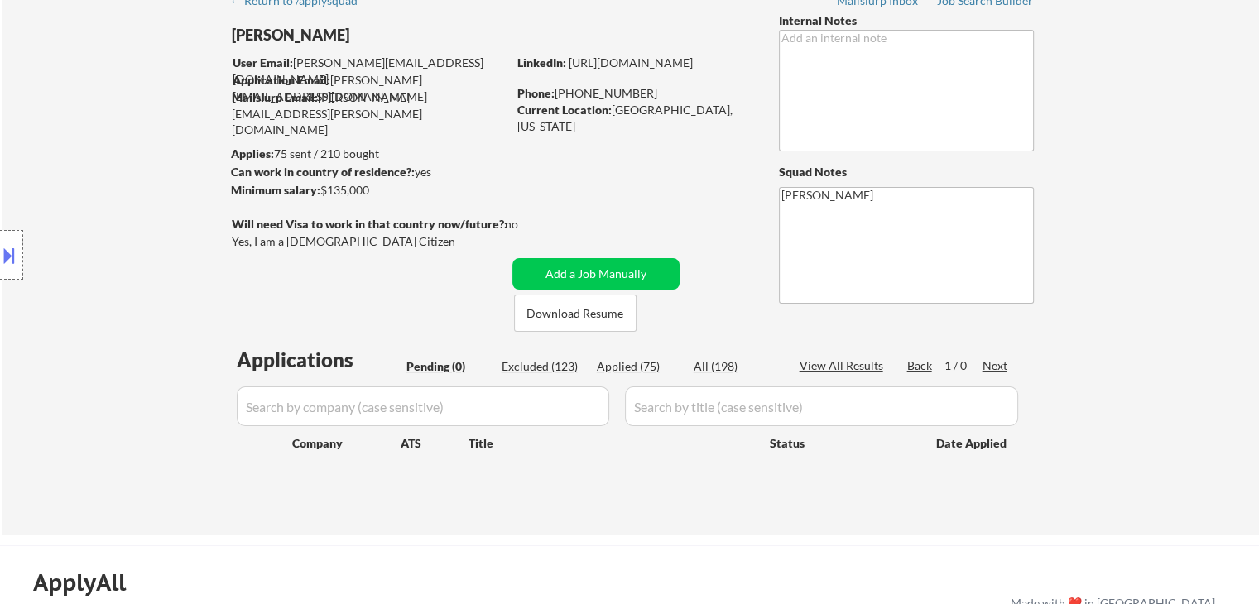
click at [583, 160] on div "← Return to /applysquad Mailslurp Inbox Job Search Builder [PERSON_NAME] User E…" at bounding box center [631, 252] width 826 height 539
drag, startPoint x: 267, startPoint y: 274, endPoint x: 282, endPoint y: 266, distance: 17.0
click at [267, 274] on div "Location Inclusions:" at bounding box center [148, 255] width 296 height 307
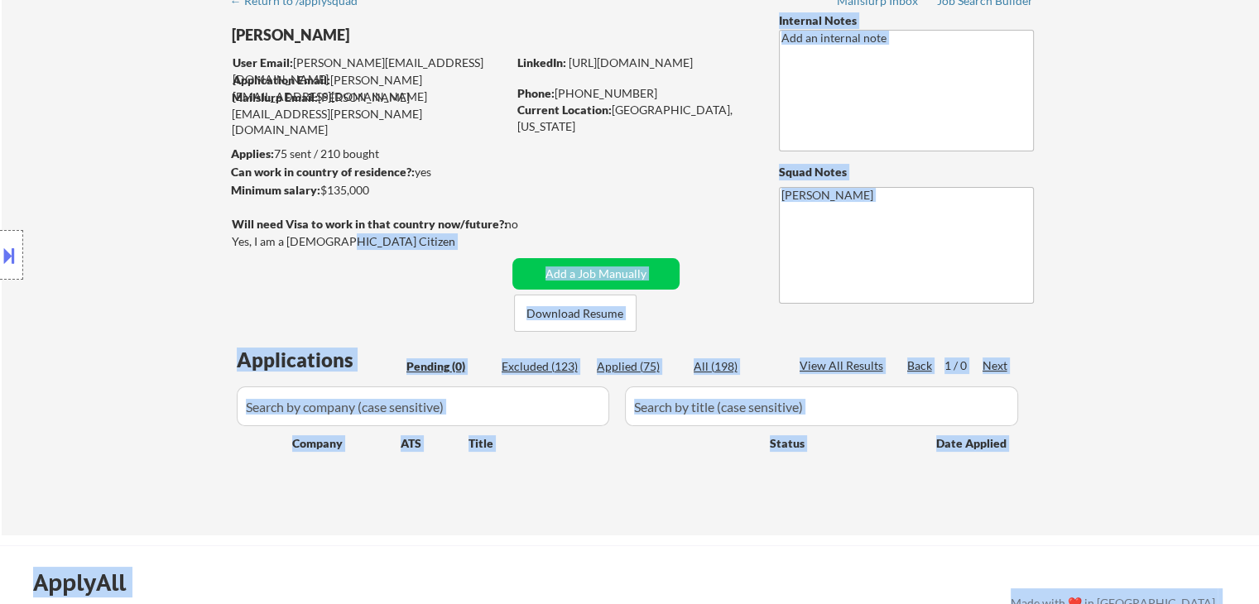
drag, startPoint x: 330, startPoint y: 243, endPoint x: 271, endPoint y: 235, distance: 59.3
click at [271, 235] on body "← Return to /applysquad Mailslurp Inbox Job Search Builder [PERSON_NAME] User E…" at bounding box center [629, 219] width 1259 height 604
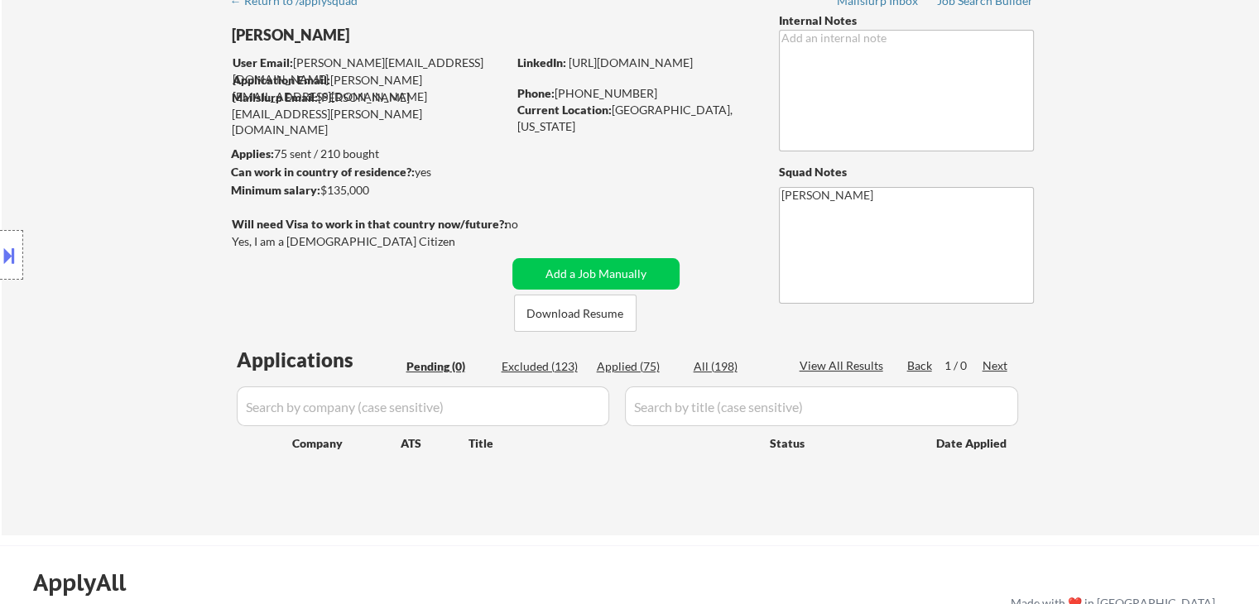
click at [353, 272] on div "← Return to /applysquad Mailslurp Inbox Job Search Builder [PERSON_NAME] User E…" at bounding box center [631, 252] width 826 height 539
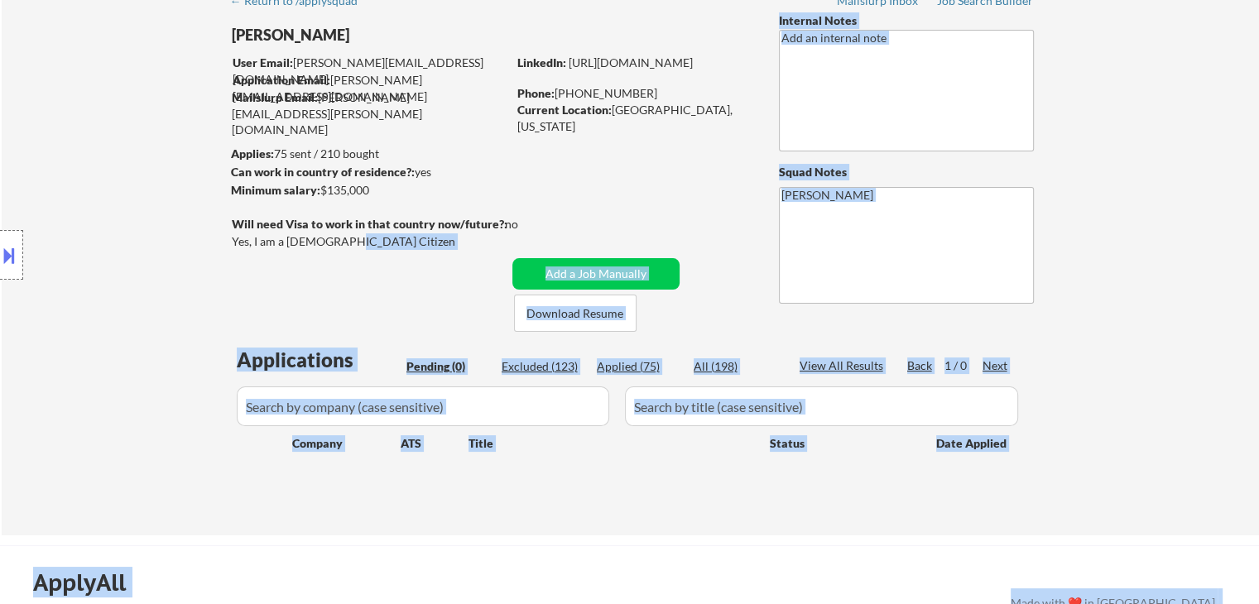
drag, startPoint x: 314, startPoint y: 229, endPoint x: 258, endPoint y: 223, distance: 55.8
click at [258, 223] on body "← Return to /applysquad Mailslurp Inbox Job Search Builder [PERSON_NAME] User E…" at bounding box center [629, 219] width 1259 height 604
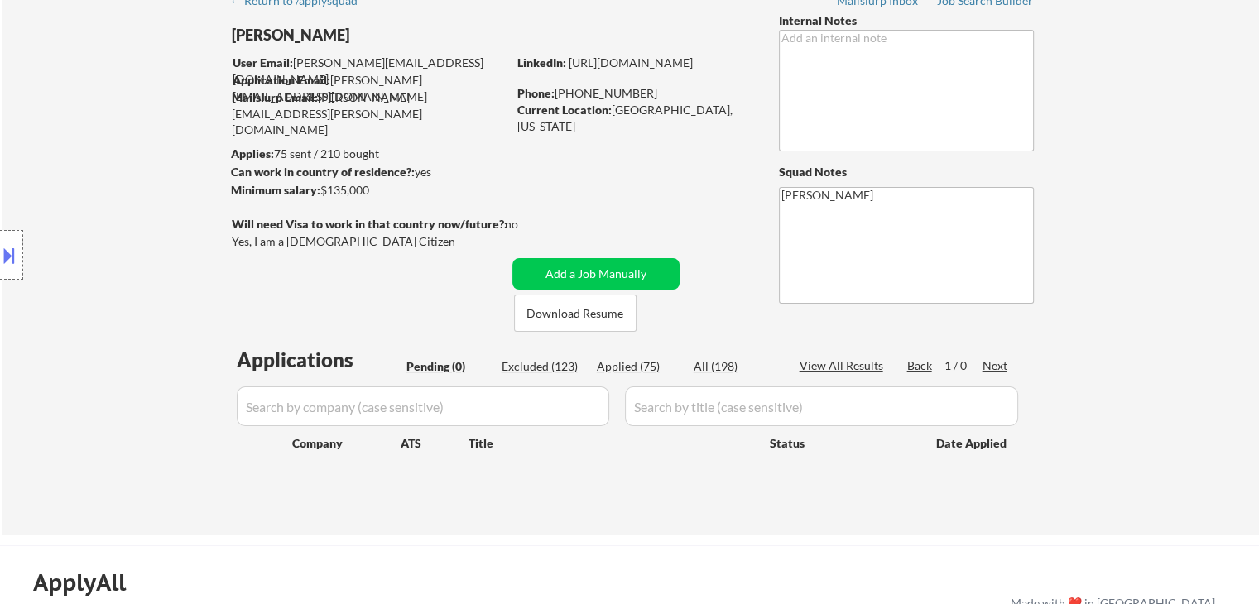
drag, startPoint x: 321, startPoint y: 262, endPoint x: 336, endPoint y: 249, distance: 19.9
click at [321, 262] on div "← Return to /applysquad Mailslurp Inbox Job Search Builder [PERSON_NAME] User E…" at bounding box center [631, 252] width 826 height 539
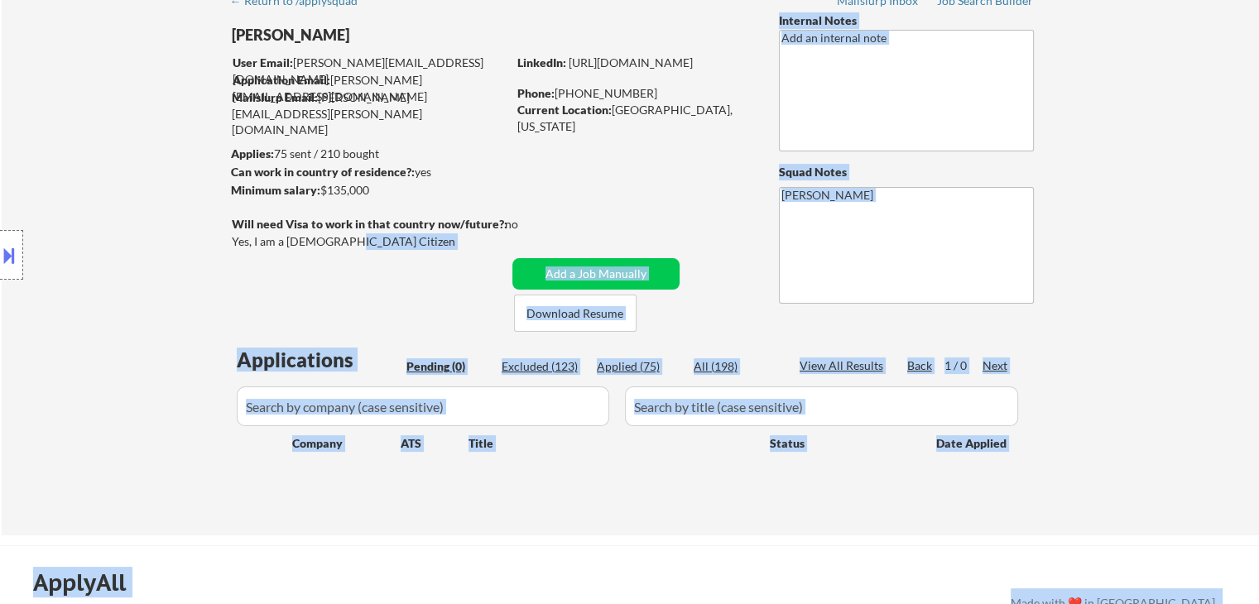
drag, startPoint x: 337, startPoint y: 242, endPoint x: 240, endPoint y: 244, distance: 96.9
click at [240, 244] on body "← Return to /applysquad Mailslurp Inbox Job Search Builder [PERSON_NAME] User E…" at bounding box center [629, 219] width 1259 height 604
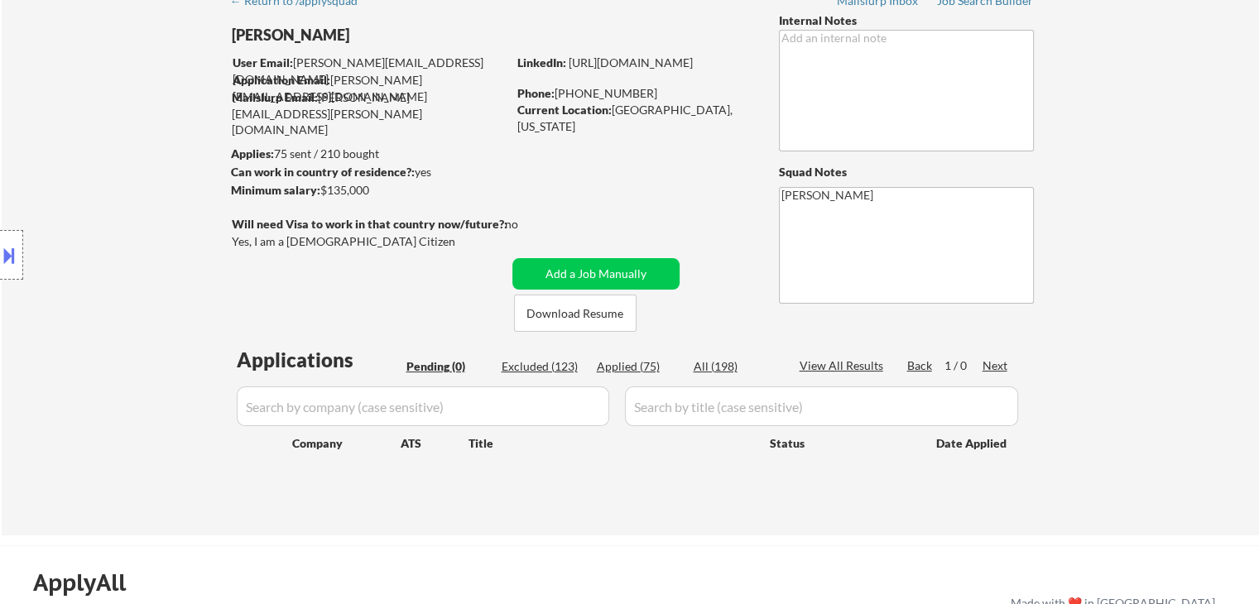
click at [379, 267] on div "← Return to /applysquad Mailslurp Inbox Job Search Builder [PERSON_NAME] User E…" at bounding box center [631, 252] width 826 height 539
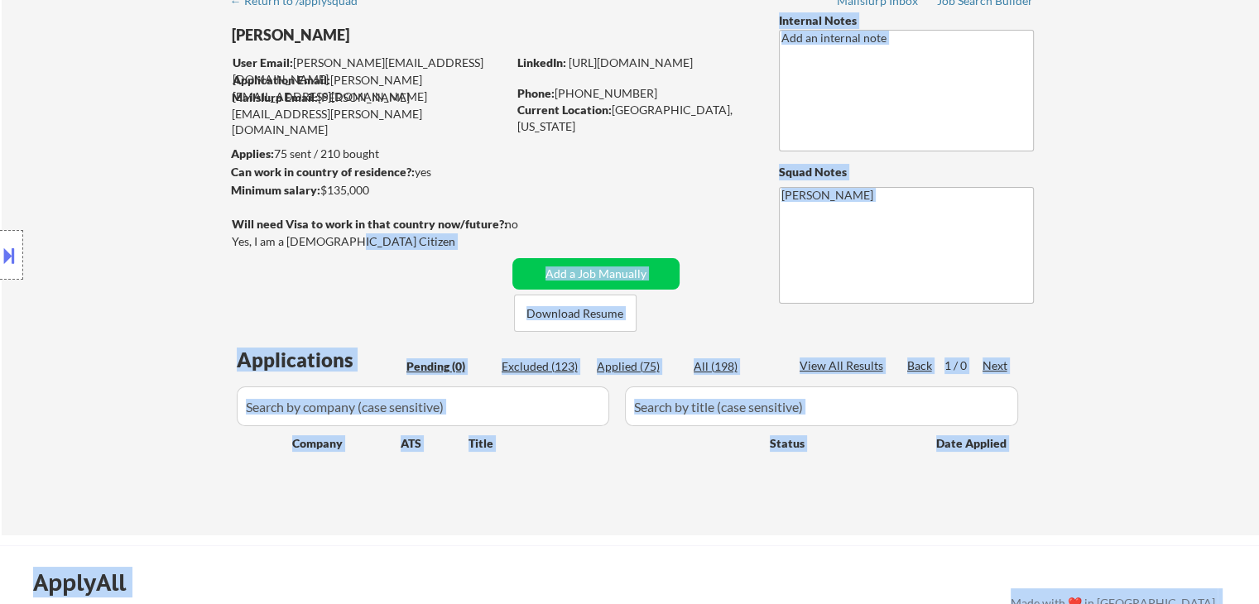
drag, startPoint x: 335, startPoint y: 242, endPoint x: 253, endPoint y: 236, distance: 82.2
click at [253, 236] on body "← Return to /applysquad Mailslurp Inbox Job Search Builder [PERSON_NAME] User E…" at bounding box center [629, 219] width 1259 height 604
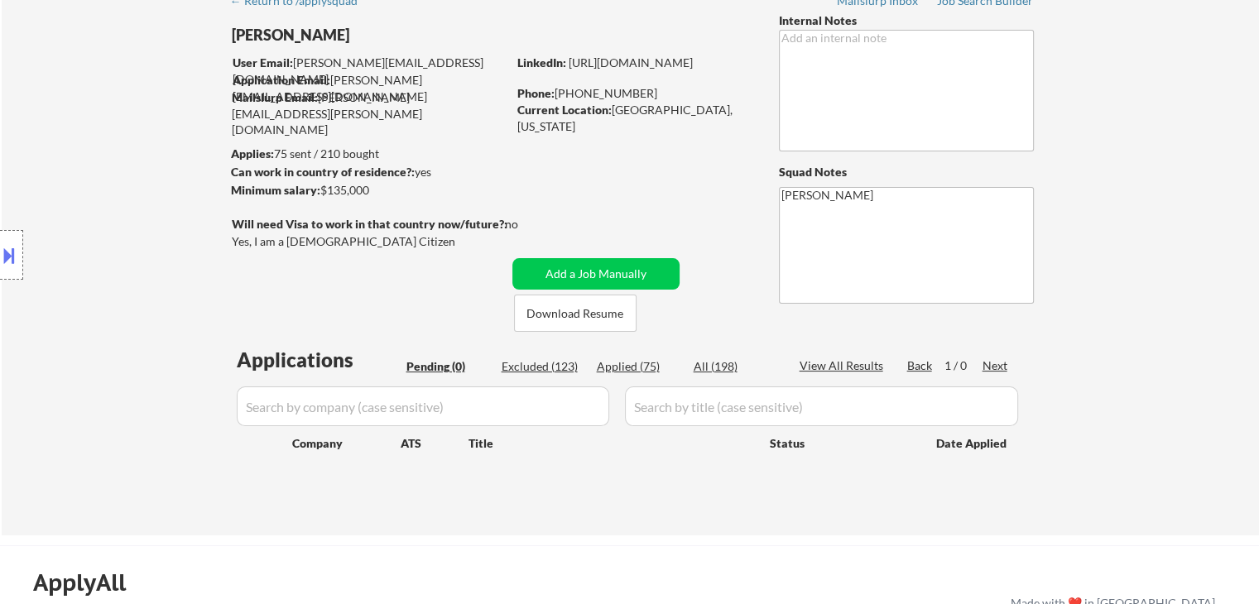
click at [364, 286] on div "← Return to /applysquad Mailslurp Inbox Job Search Builder [PERSON_NAME] User E…" at bounding box center [631, 252] width 826 height 539
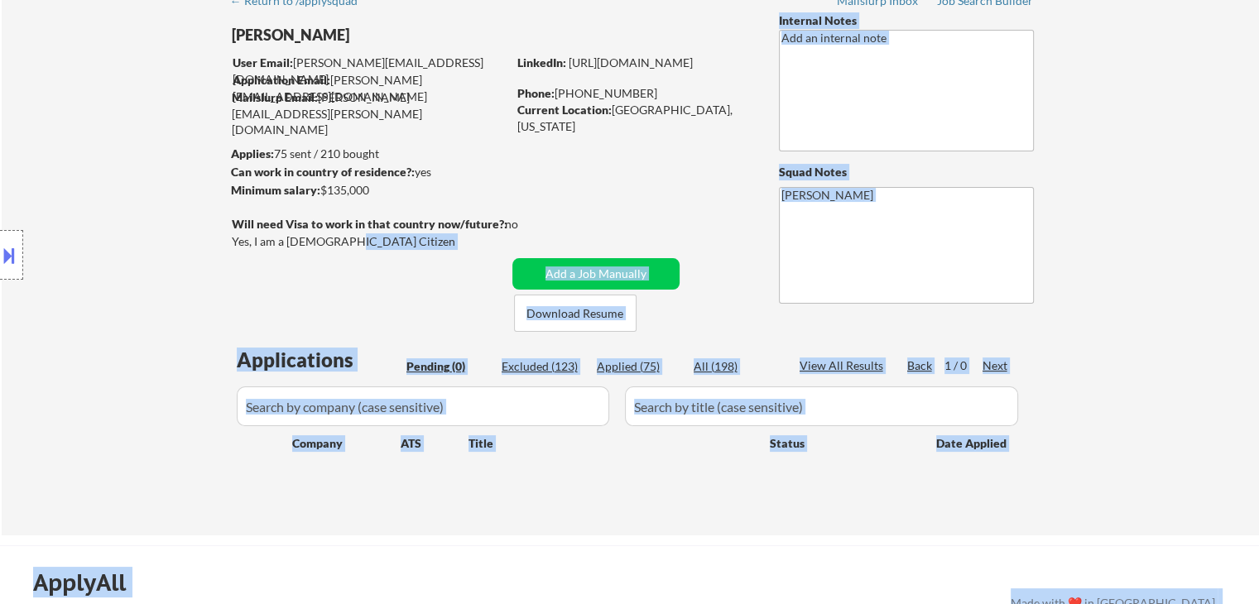
drag, startPoint x: 341, startPoint y: 249, endPoint x: 276, endPoint y: 242, distance: 65.7
click at [276, 242] on body "← Return to /applysquad Mailslurp Inbox Job Search Builder [PERSON_NAME] User E…" at bounding box center [629, 219] width 1259 height 604
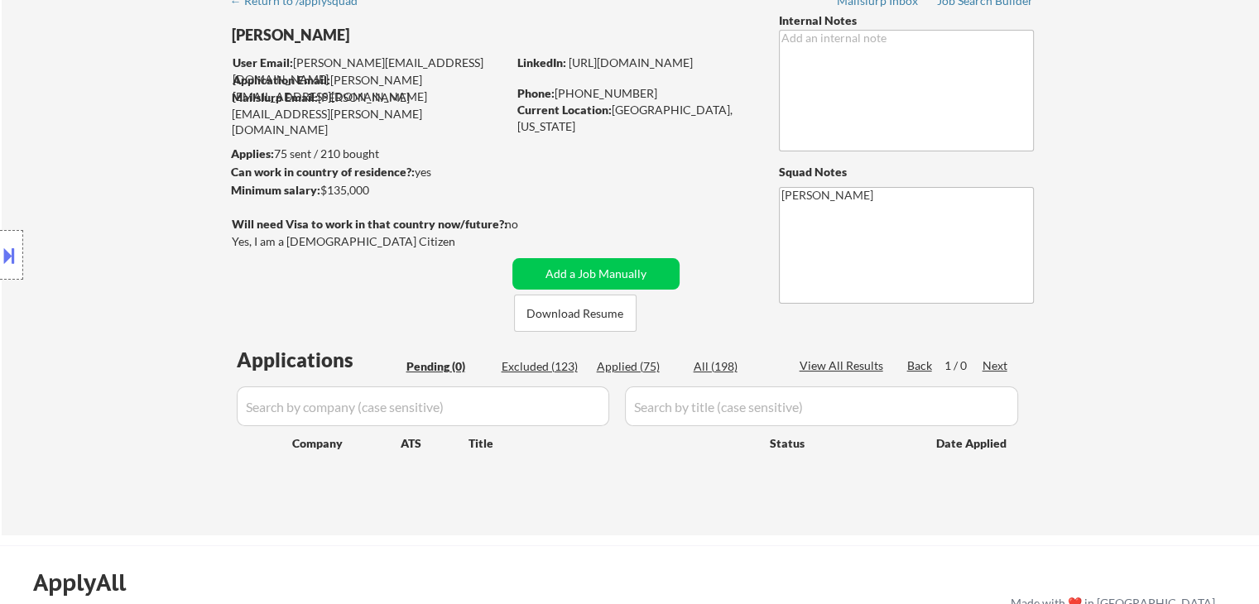
click at [305, 320] on div "← Return to /applysquad Mailslurp Inbox Job Search Builder [PERSON_NAME] User E…" at bounding box center [631, 252] width 826 height 539
click at [665, 170] on div "← Return to /applysquad Mailslurp Inbox Job Search Builder [PERSON_NAME] User E…" at bounding box center [631, 252] width 826 height 539
drag, startPoint x: 411, startPoint y: 174, endPoint x: 353, endPoint y: 174, distance: 58.8
click at [353, 174] on div "Can work in country of residence?: yes" at bounding box center [366, 172] width 271 height 17
drag, startPoint x: 367, startPoint y: 195, endPoint x: 300, endPoint y: 198, distance: 66.2
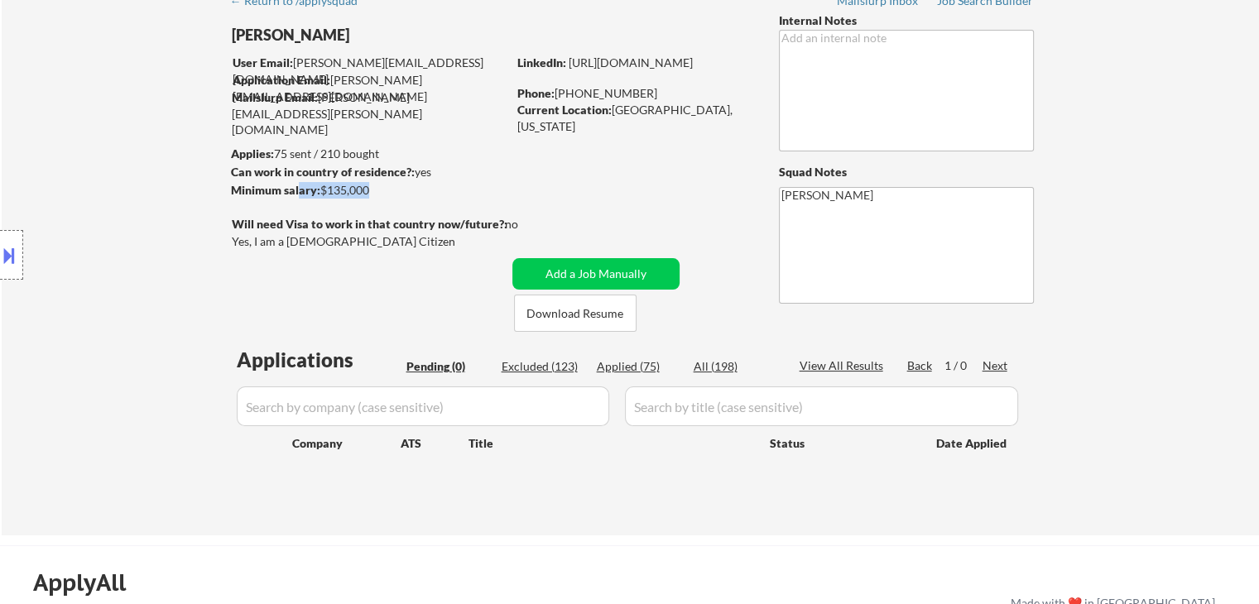
click at [300, 198] on div "Minimum salary: $135,000" at bounding box center [369, 190] width 276 height 17
click at [434, 203] on div "← Return to /applysquad Mailslurp Inbox Job Search Builder [PERSON_NAME] User E…" at bounding box center [631, 252] width 826 height 539
drag, startPoint x: 348, startPoint y: 190, endPoint x: 318, endPoint y: 188, distance: 30.7
click at [318, 188] on div "Minimum salary: $135,000" at bounding box center [369, 190] width 276 height 17
click at [348, 209] on div "← Return to /applysquad Mailslurp Inbox Job Search Builder [PERSON_NAME] User E…" at bounding box center [631, 252] width 826 height 539
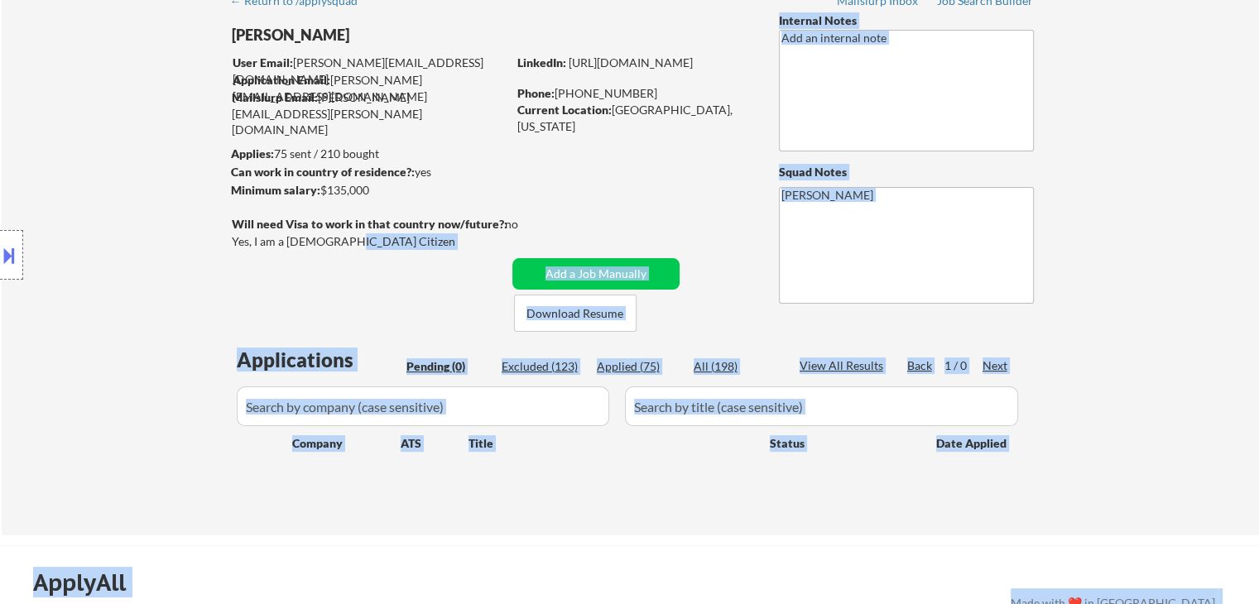
drag, startPoint x: 295, startPoint y: 236, endPoint x: 246, endPoint y: 216, distance: 52.7
click at [245, 220] on body "← Return to /applysquad Mailslurp Inbox Job Search Builder [PERSON_NAME] User E…" at bounding box center [629, 219] width 1259 height 604
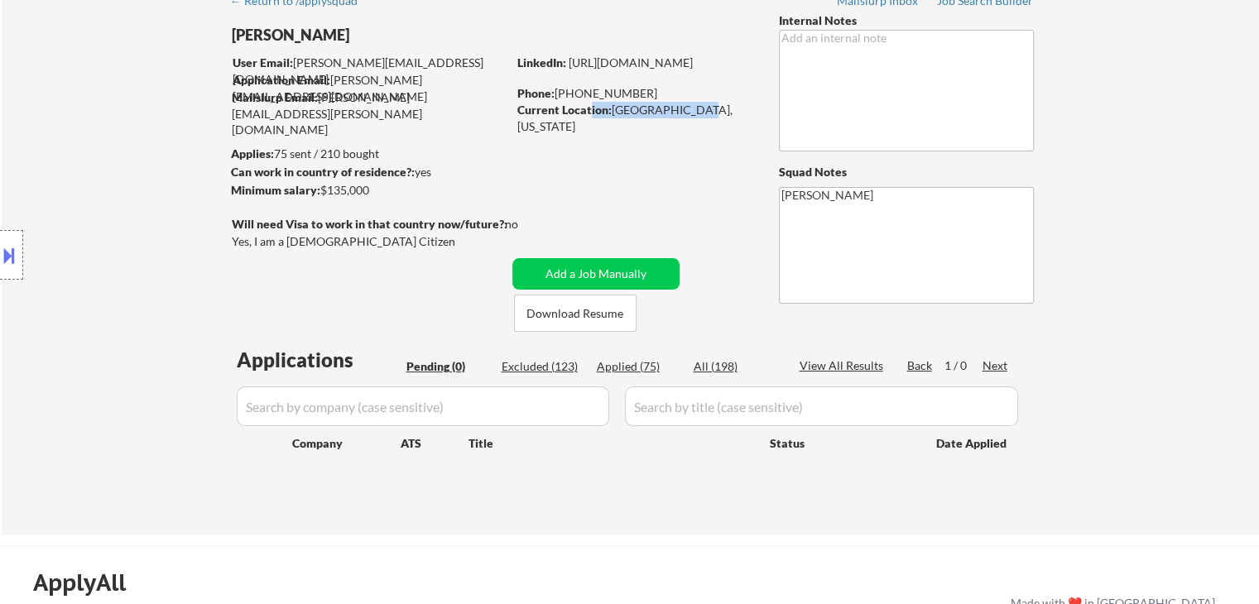
drag, startPoint x: 698, startPoint y: 113, endPoint x: 587, endPoint y: 113, distance: 111.7
click at [587, 113] on div "Current Location: [GEOGRAPHIC_DATA], [US_STATE]" at bounding box center [634, 118] width 234 height 32
drag, startPoint x: 574, startPoint y: 155, endPoint x: 543, endPoint y: 152, distance: 31.5
click at [570, 153] on div "← Return to /applysquad Mailslurp Inbox Job Search Builder [PERSON_NAME] User E…" at bounding box center [631, 252] width 826 height 539
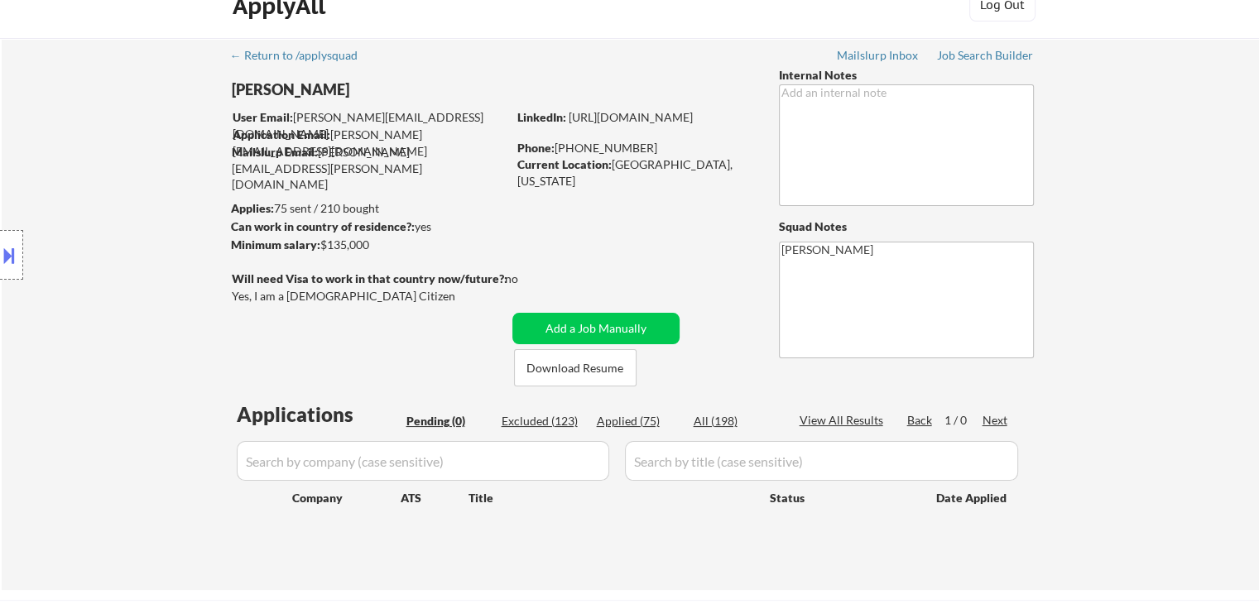
scroll to position [0, 0]
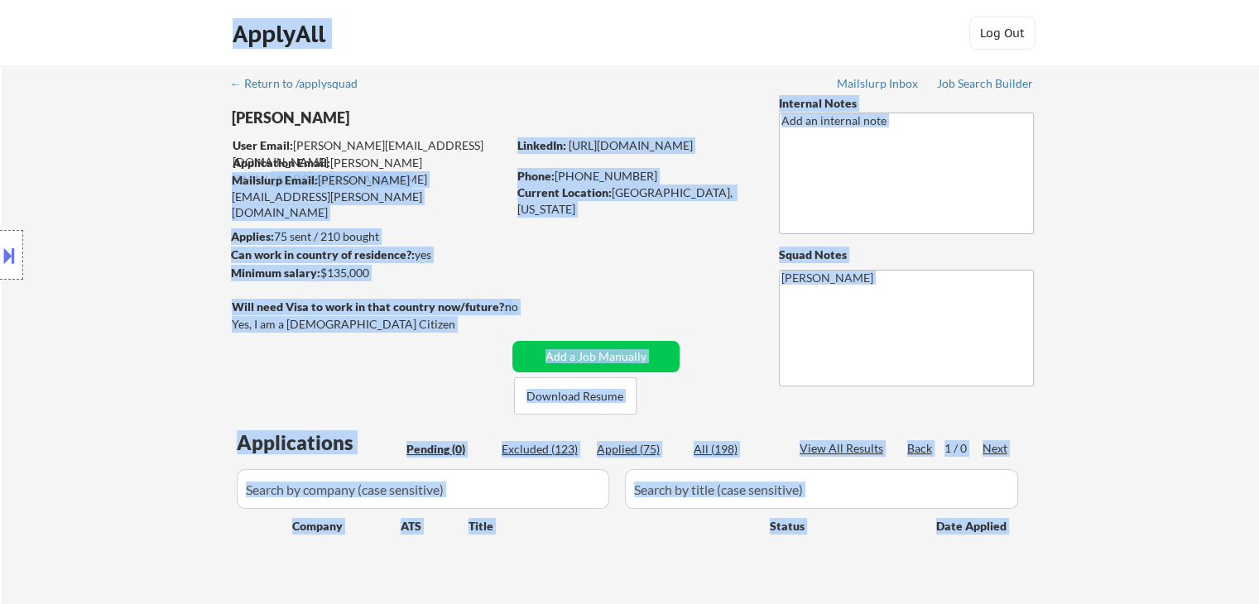
drag, startPoint x: 293, startPoint y: 143, endPoint x: 457, endPoint y: 166, distance: 165.4
click at [443, 167] on body "← Return to /applysquad Mailslurp Inbox Job Search Builder [PERSON_NAME] User E…" at bounding box center [629, 302] width 1259 height 604
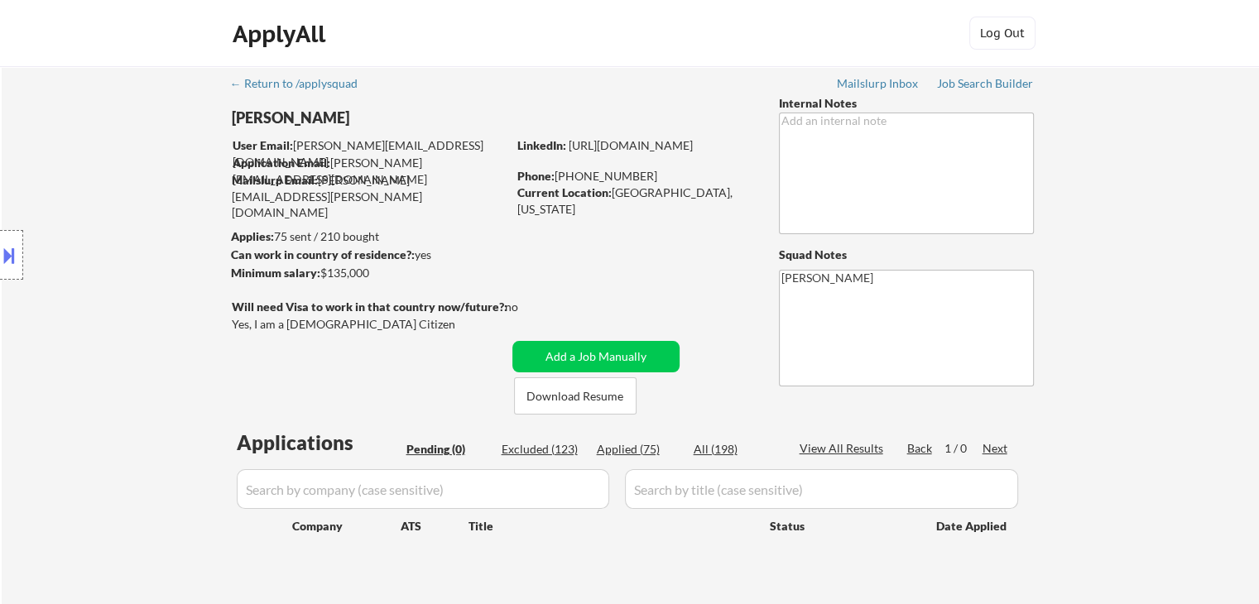
click at [477, 194] on div "← Return to /applysquad Mailslurp Inbox Job Search Builder [PERSON_NAME] User E…" at bounding box center [631, 335] width 826 height 539
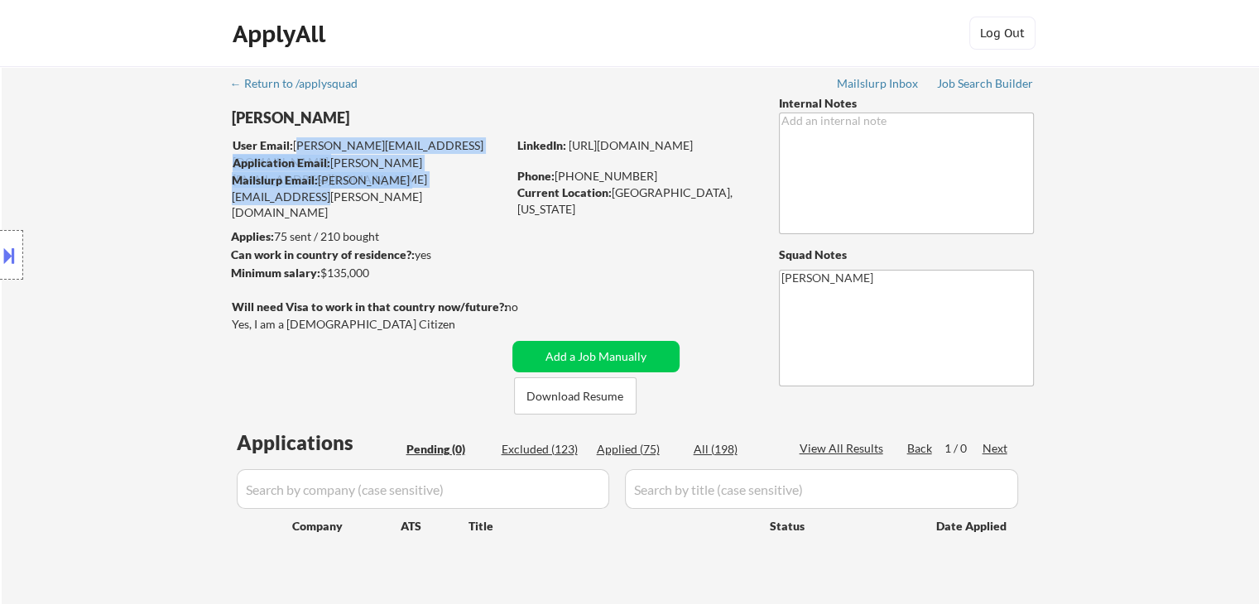
drag, startPoint x: 296, startPoint y: 143, endPoint x: 467, endPoint y: 175, distance: 173.5
click at [467, 175] on div "User Email: [PERSON_NAME][EMAIL_ADDRESS][DOMAIN_NAME] Application Email: [PERSO…" at bounding box center [369, 163] width 275 height 52
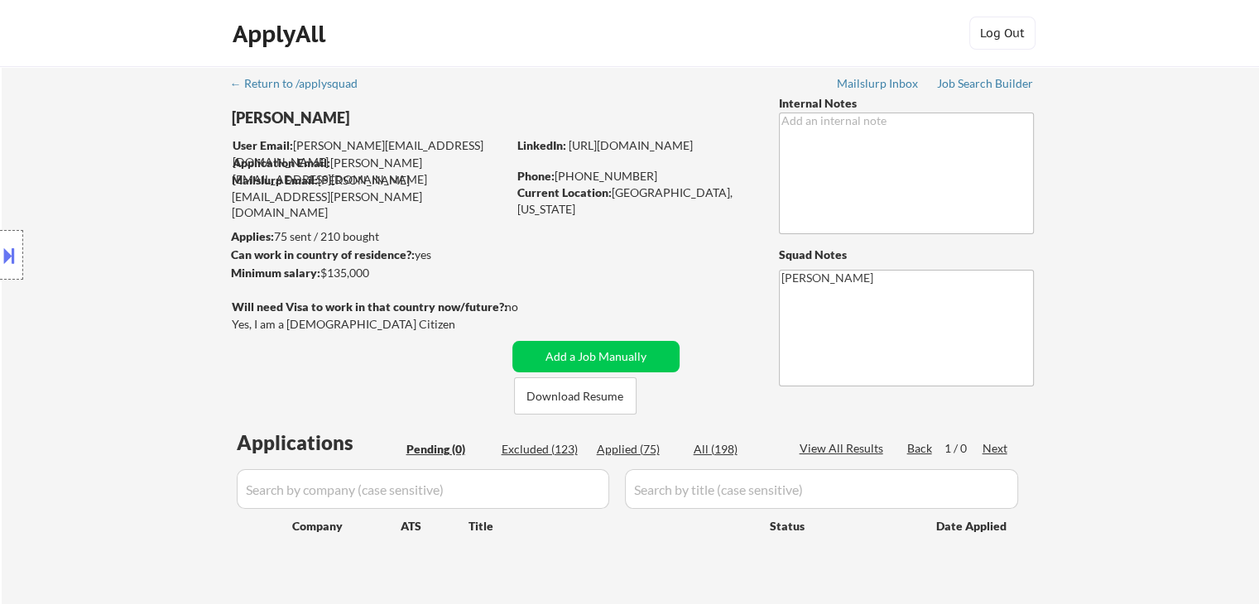
drag, startPoint x: 483, startPoint y: 233, endPoint x: 791, endPoint y: 94, distance: 337.4
click at [487, 229] on div "Applies: 75 sent / 210 bought" at bounding box center [369, 236] width 276 height 17
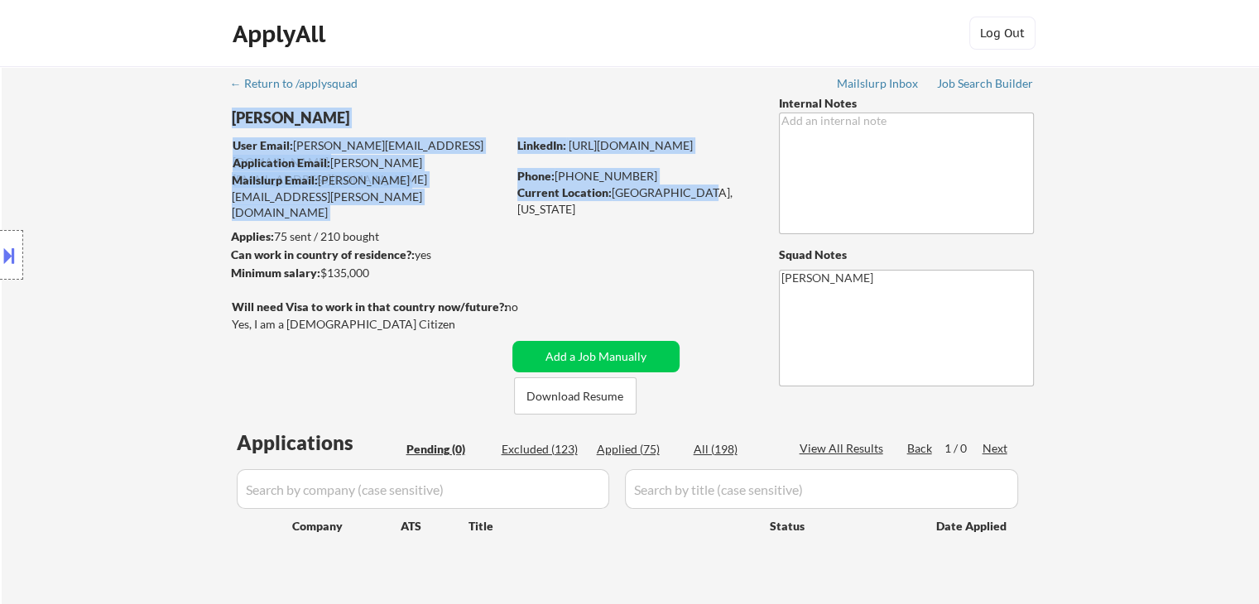
drag, startPoint x: 727, startPoint y: 199, endPoint x: 389, endPoint y: 193, distance: 337.7
click at [389, 193] on div "← Return to /applysquad Mailslurp Inbox Job Search Builder [PERSON_NAME] User E…" at bounding box center [631, 335] width 826 height 539
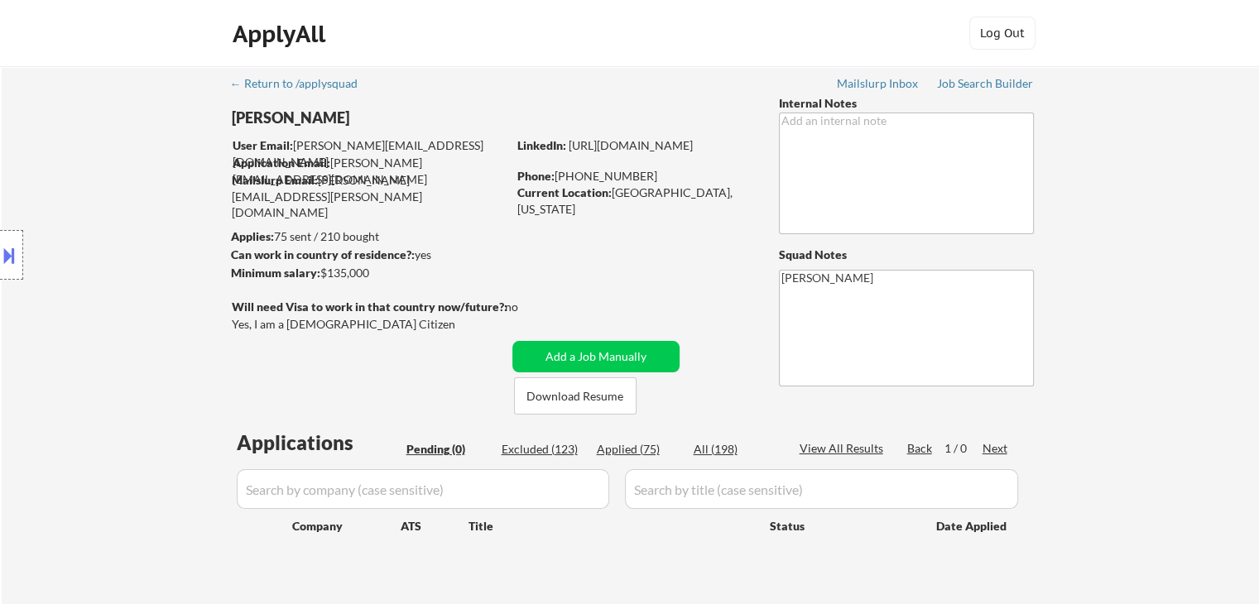
drag, startPoint x: 511, startPoint y: 230, endPoint x: 396, endPoint y: 249, distance: 115.8
click at [511, 230] on div "← Return to /applysquad Mailslurp Inbox Job Search Builder [PERSON_NAME] User E…" at bounding box center [631, 335] width 826 height 539
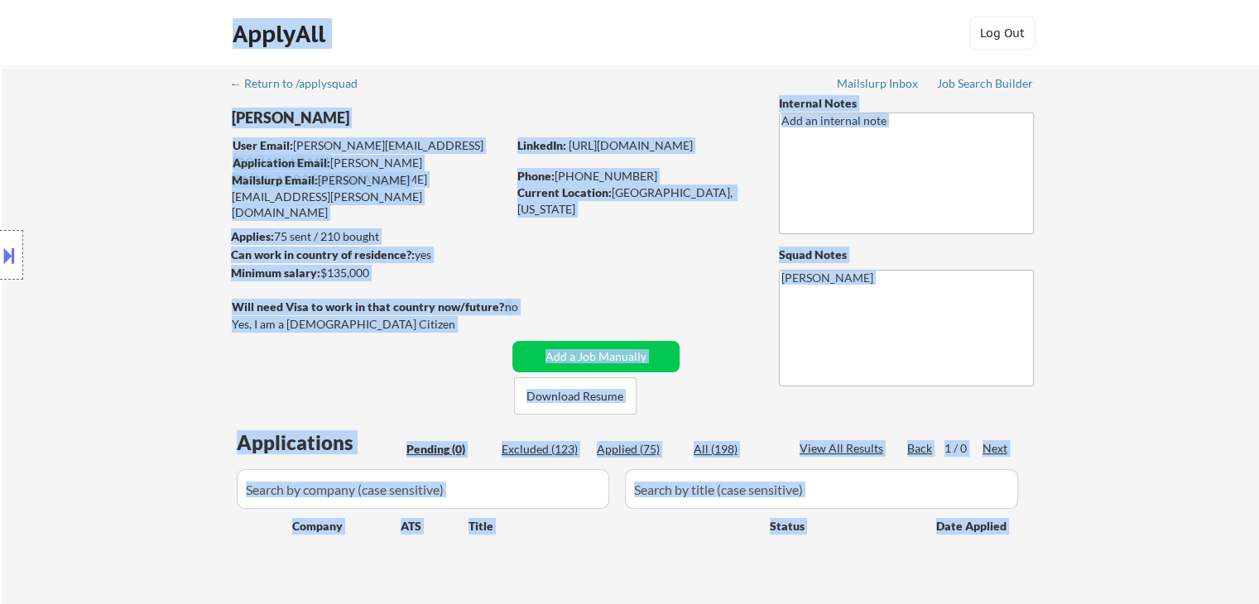
drag, startPoint x: 277, startPoint y: 233, endPoint x: 458, endPoint y: 226, distance: 181.4
click at [416, 218] on body "← Return to /applysquad Mailslurp Inbox Job Search Builder [PERSON_NAME] User E…" at bounding box center [629, 302] width 1259 height 604
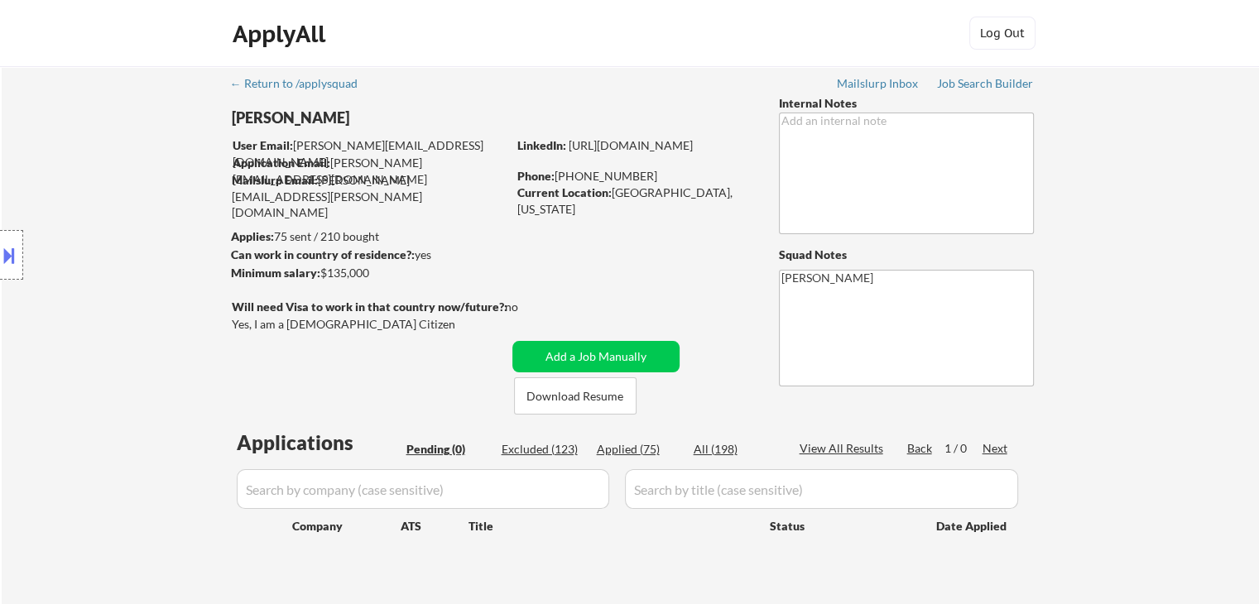
click at [530, 236] on div "← Return to /applysquad Mailslurp Inbox Job Search Builder [PERSON_NAME] User E…" at bounding box center [631, 335] width 826 height 539
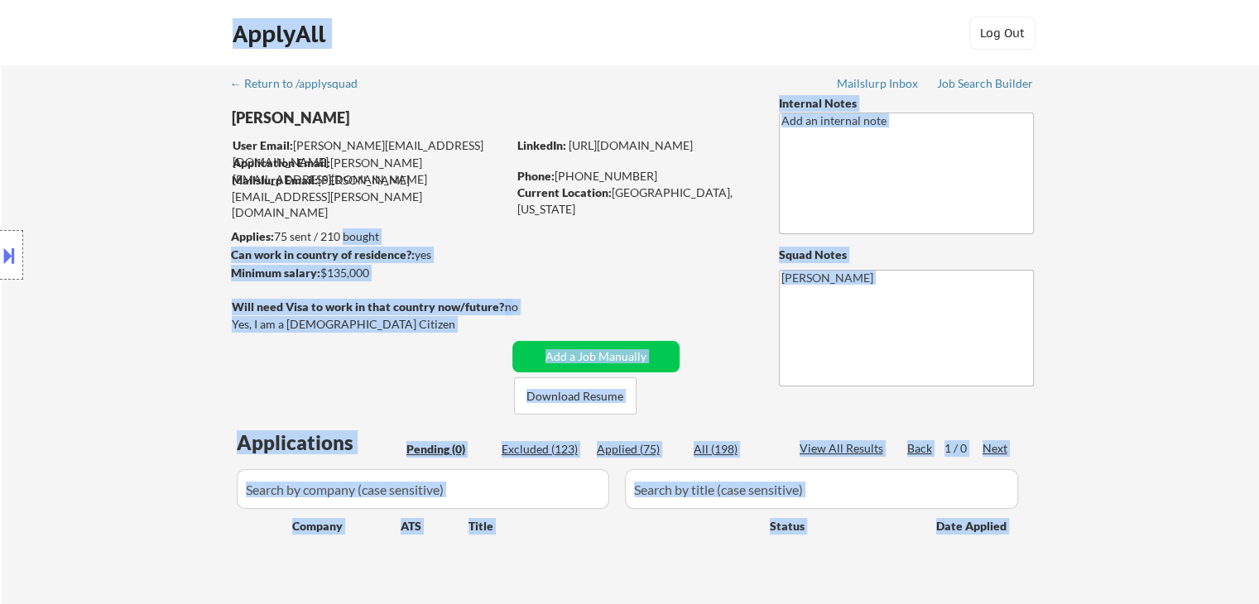
drag, startPoint x: 342, startPoint y: 237, endPoint x: 278, endPoint y: 224, distance: 65.1
click at [278, 224] on body "← Return to /applysquad Mailslurp Inbox Job Search Builder [PERSON_NAME] User E…" at bounding box center [629, 302] width 1259 height 604
click at [278, 224] on div "Location Inclusions:" at bounding box center [148, 255] width 296 height 307
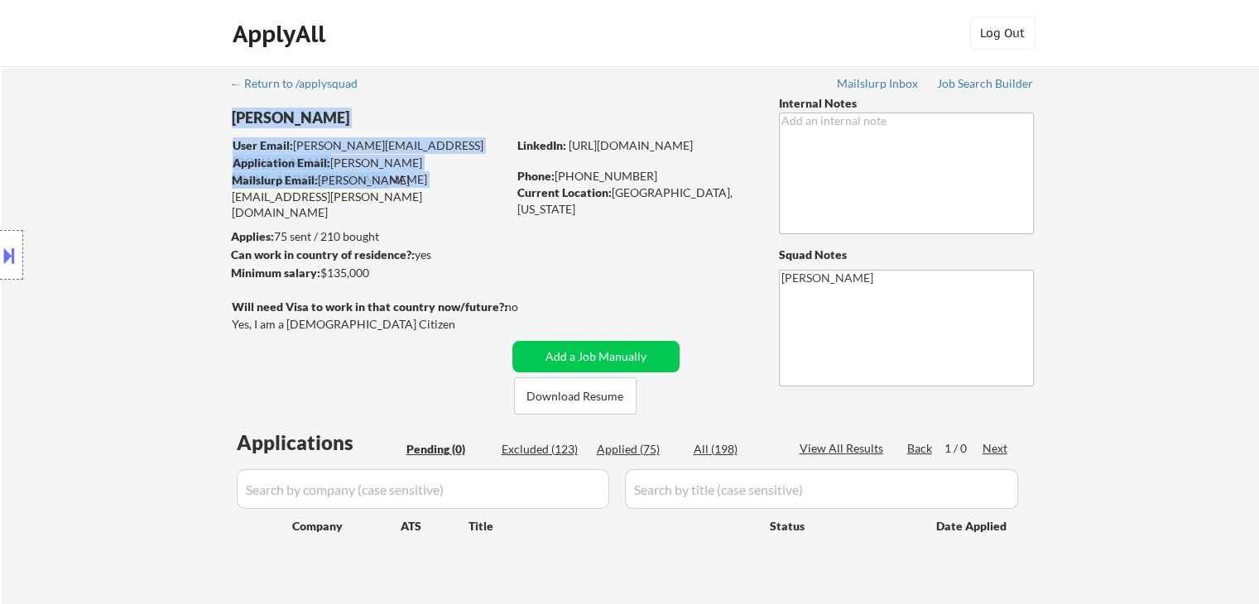
drag, startPoint x: 447, startPoint y: 194, endPoint x: 367, endPoint y: 176, distance: 82.1
click at [367, 176] on div "← Return to /applysquad Mailslurp Inbox Job Search Builder [PERSON_NAME] User E…" at bounding box center [631, 335] width 826 height 539
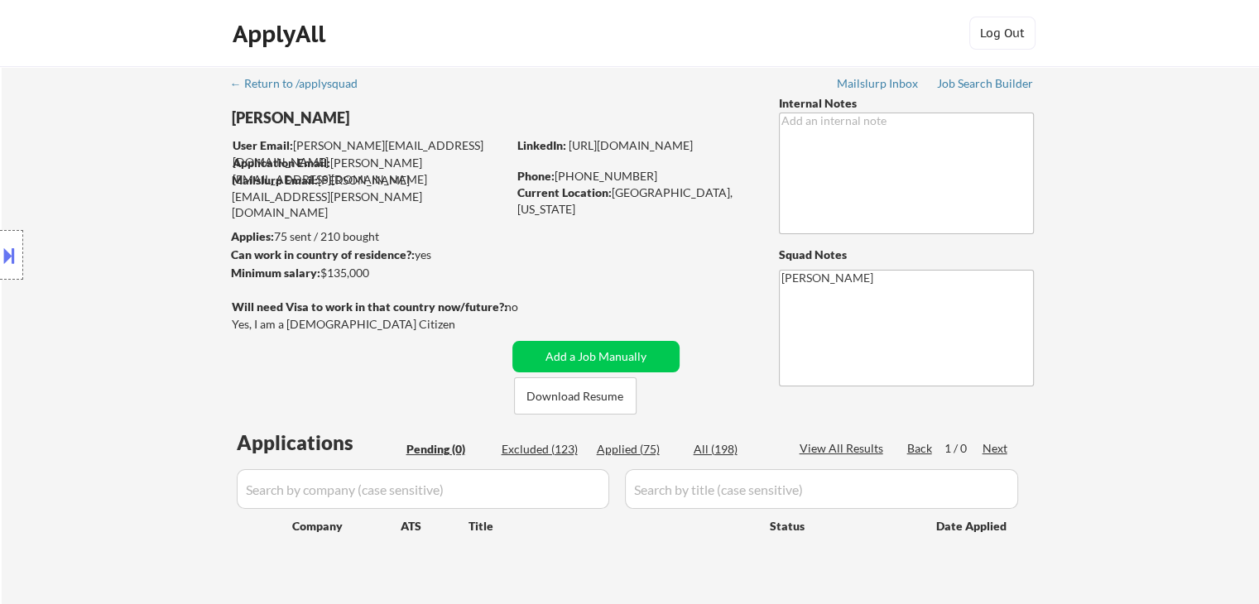
click at [1168, 123] on div "← Return to /applysquad Mailslurp Inbox Job Search Builder [PERSON_NAME] User E…" at bounding box center [630, 342] width 1257 height 552
click at [70, 178] on div "Location Inclusions:" at bounding box center [148, 255] width 296 height 307
